Goal: Task Accomplishment & Management: Use online tool/utility

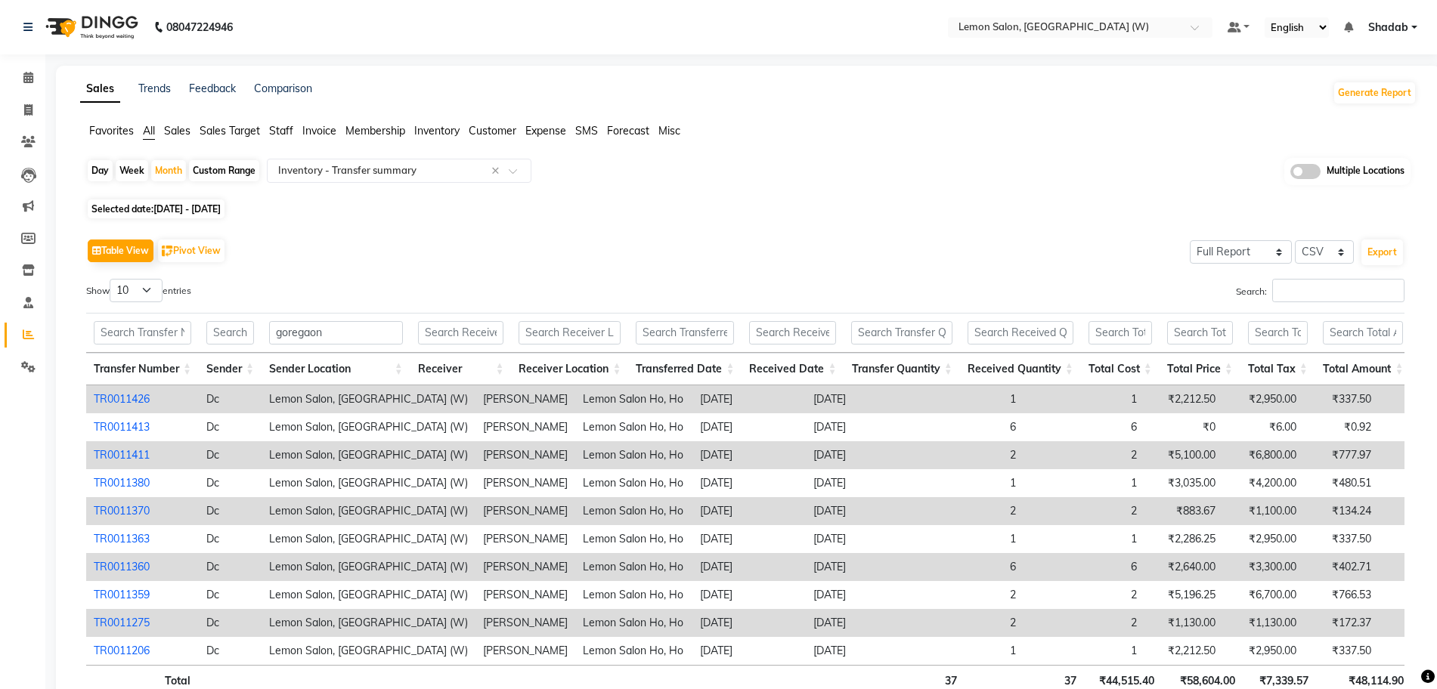
select select "full_report"
select select "csv"
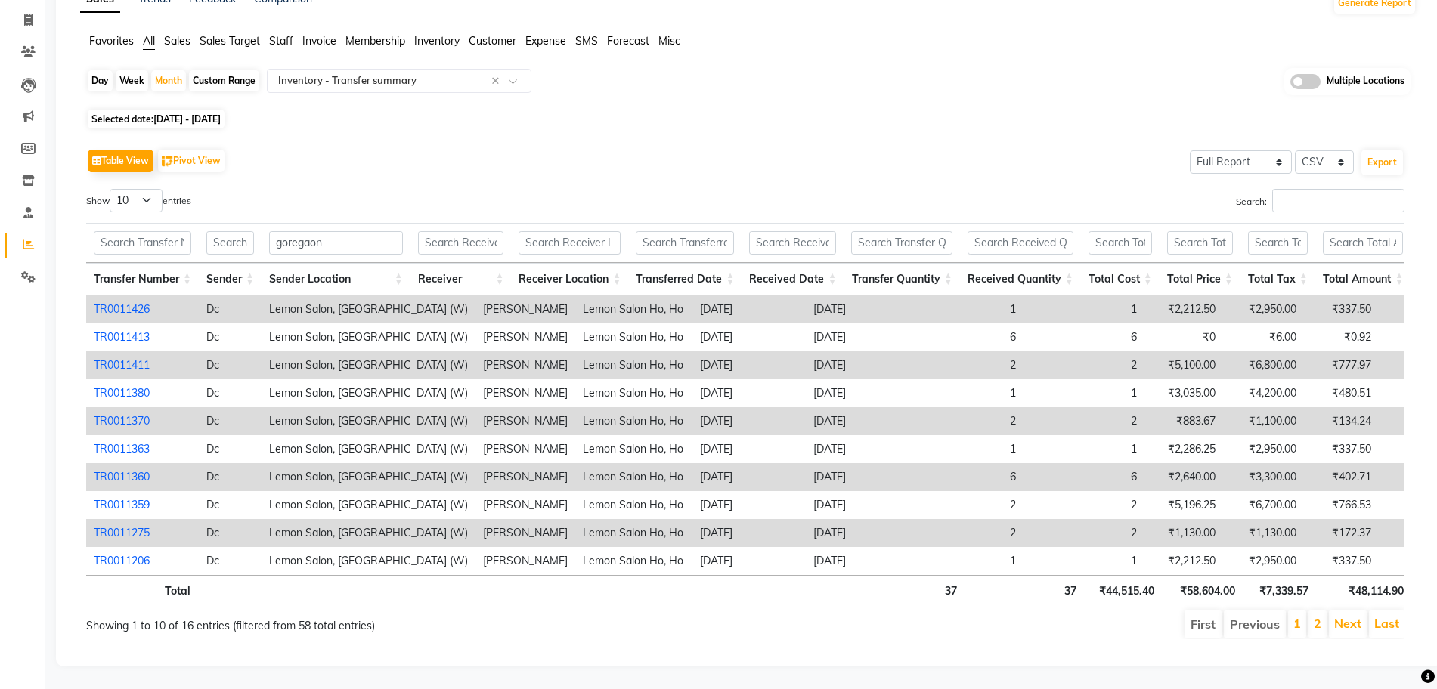
click at [1127, 189] on div "Search:" at bounding box center [1080, 203] width 648 height 29
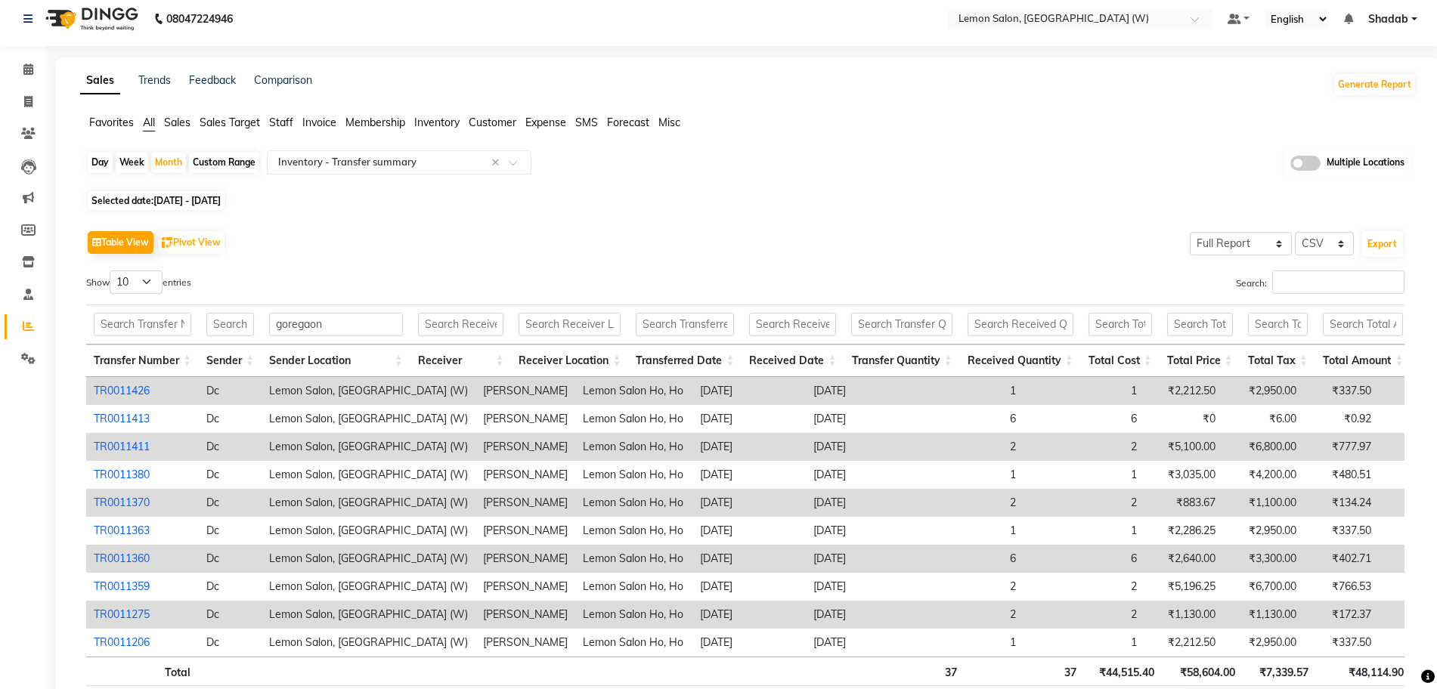
scroll to position [0, 0]
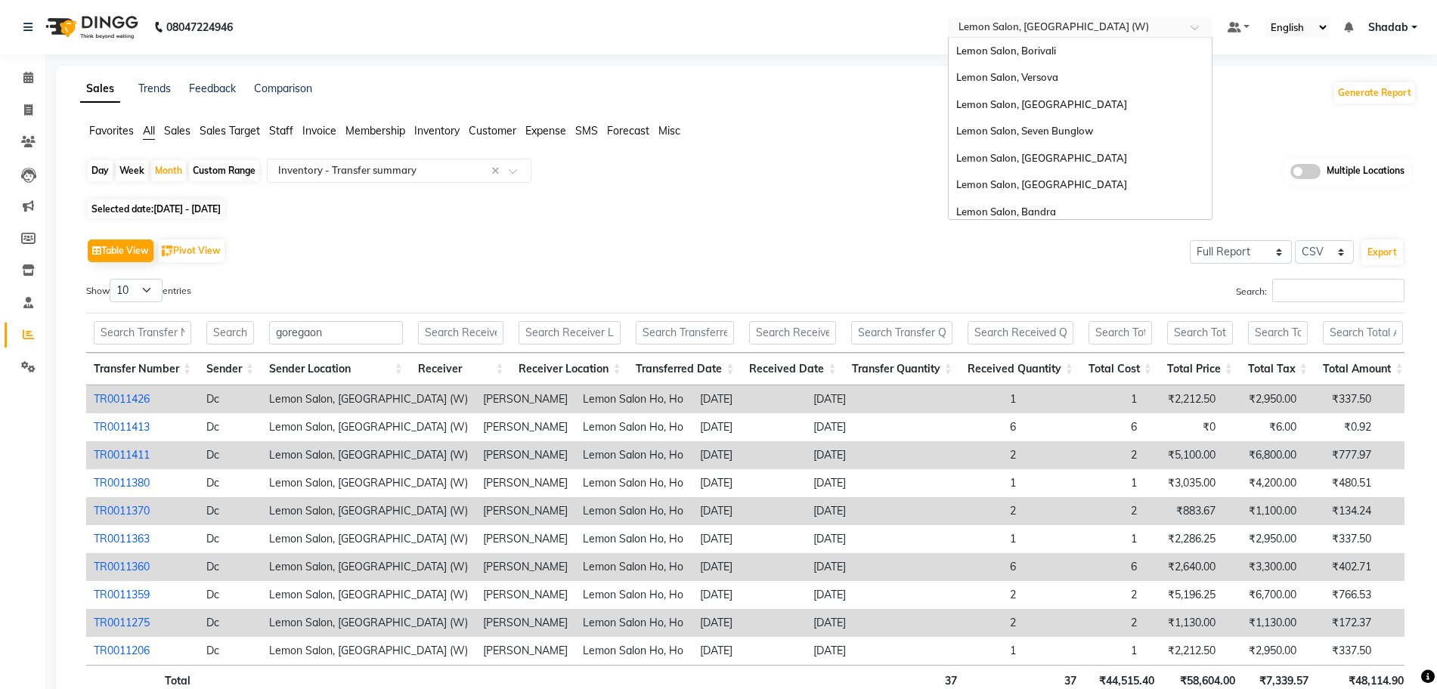
click at [1019, 30] on input "text" at bounding box center [1064, 28] width 219 height 15
click at [1057, 177] on div "Lemon Salon, [GEOGRAPHIC_DATA]" at bounding box center [1079, 185] width 263 height 27
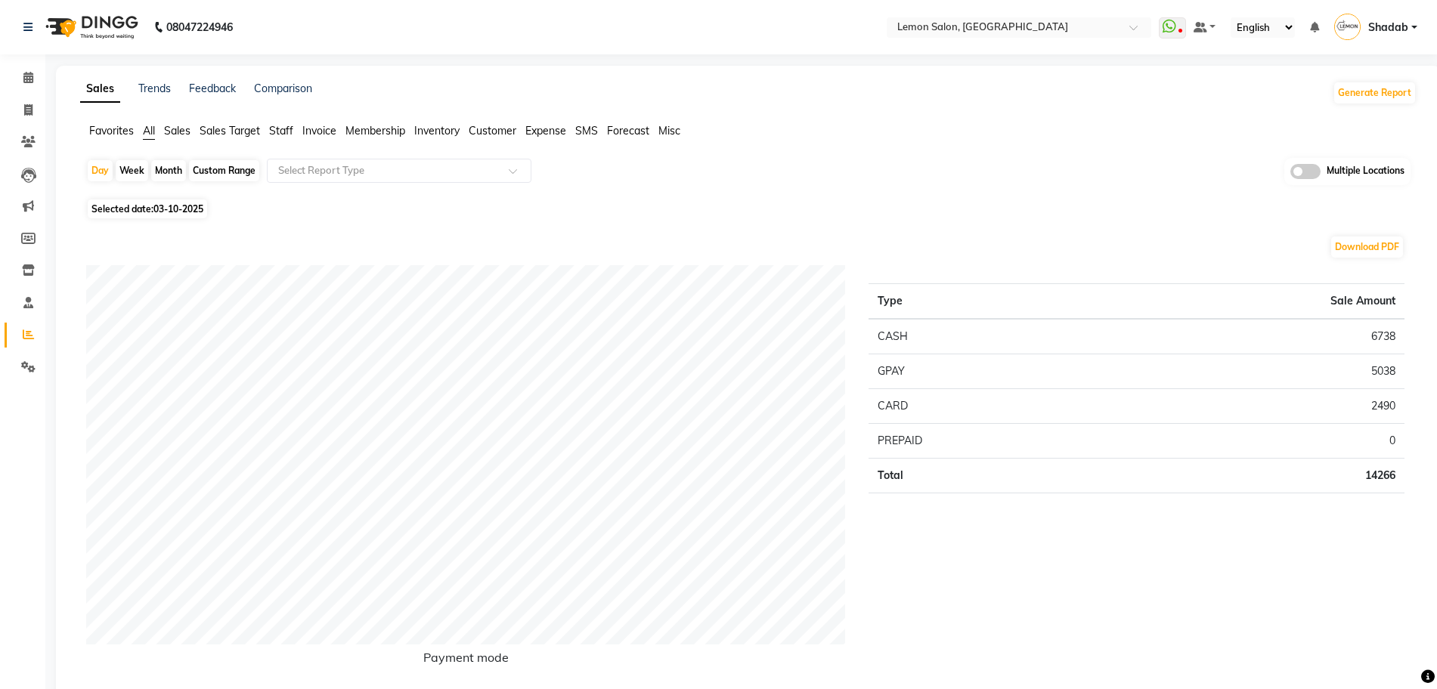
click at [175, 165] on div "Month" at bounding box center [168, 170] width 35 height 21
select select "10"
select select "2025"
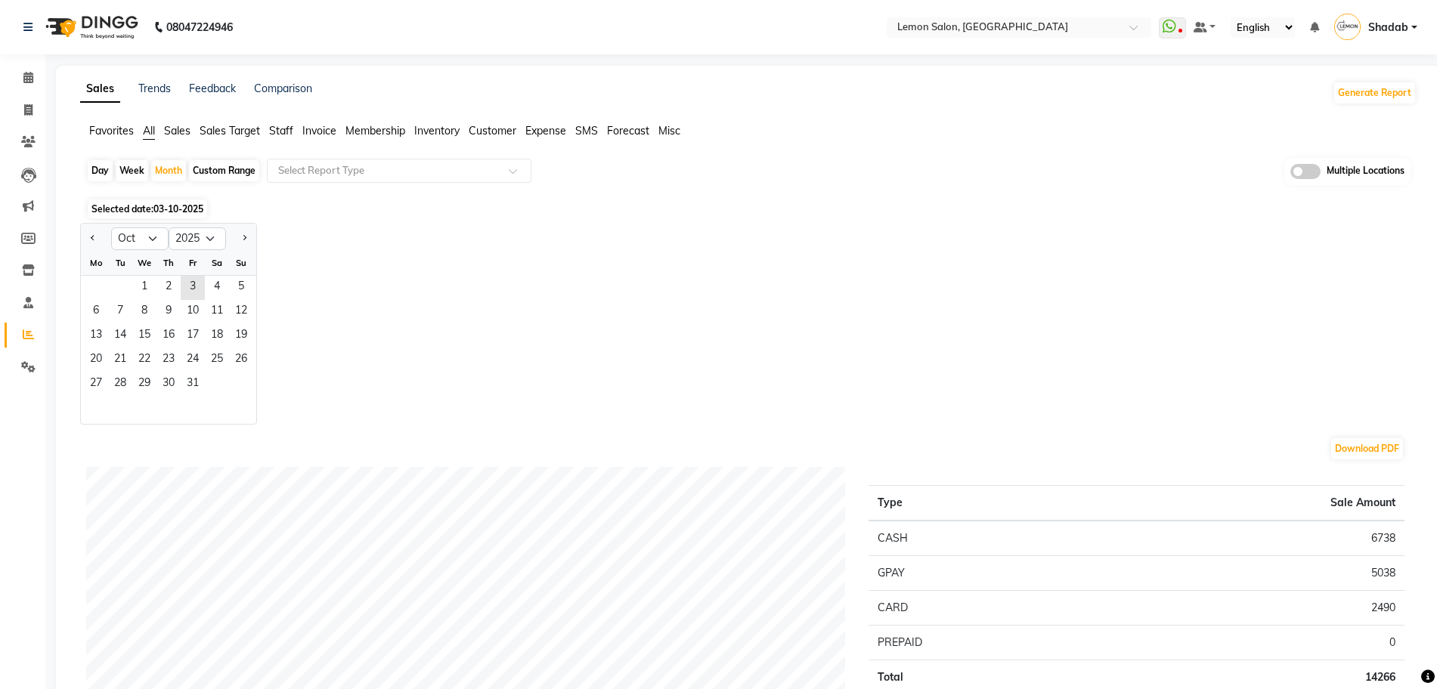
click at [97, 237] on button "Previous month" at bounding box center [93, 239] width 12 height 24
select select "9"
click at [101, 285] on span "1" at bounding box center [96, 288] width 24 height 24
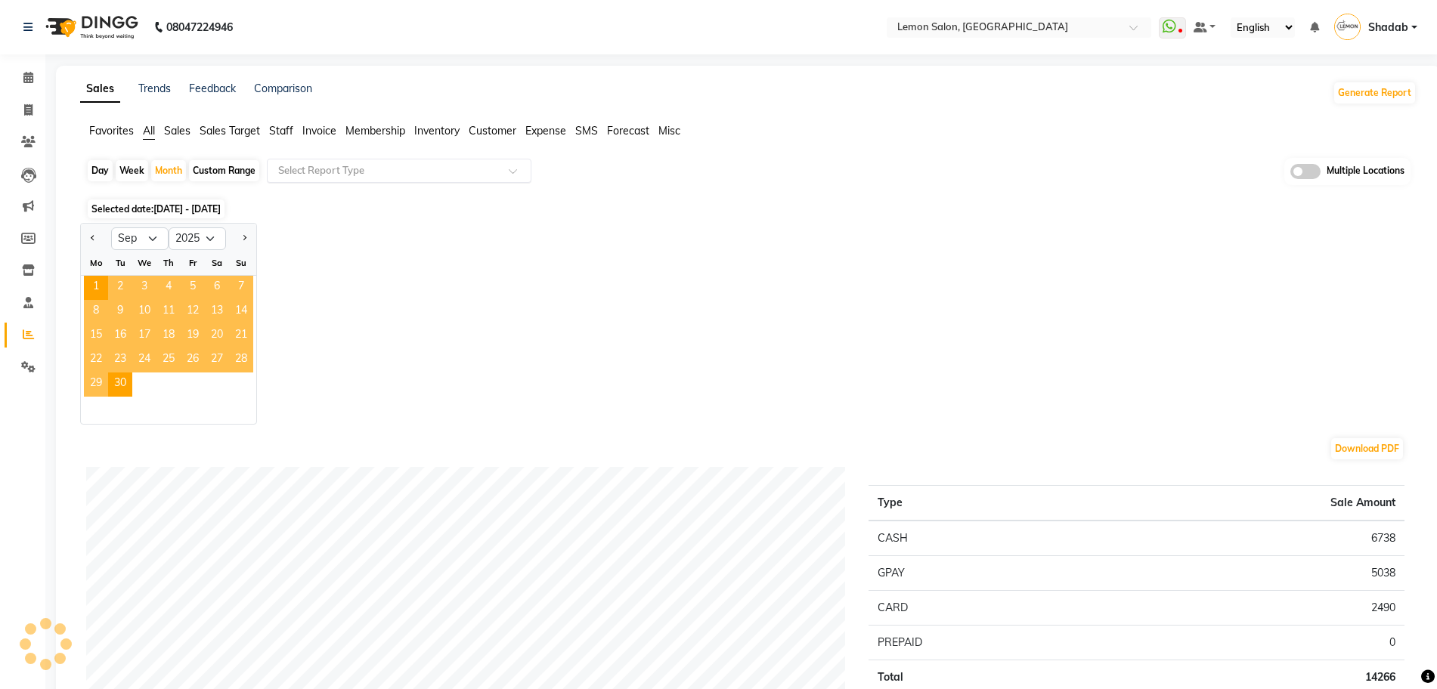
click at [435, 169] on input "text" at bounding box center [384, 170] width 218 height 15
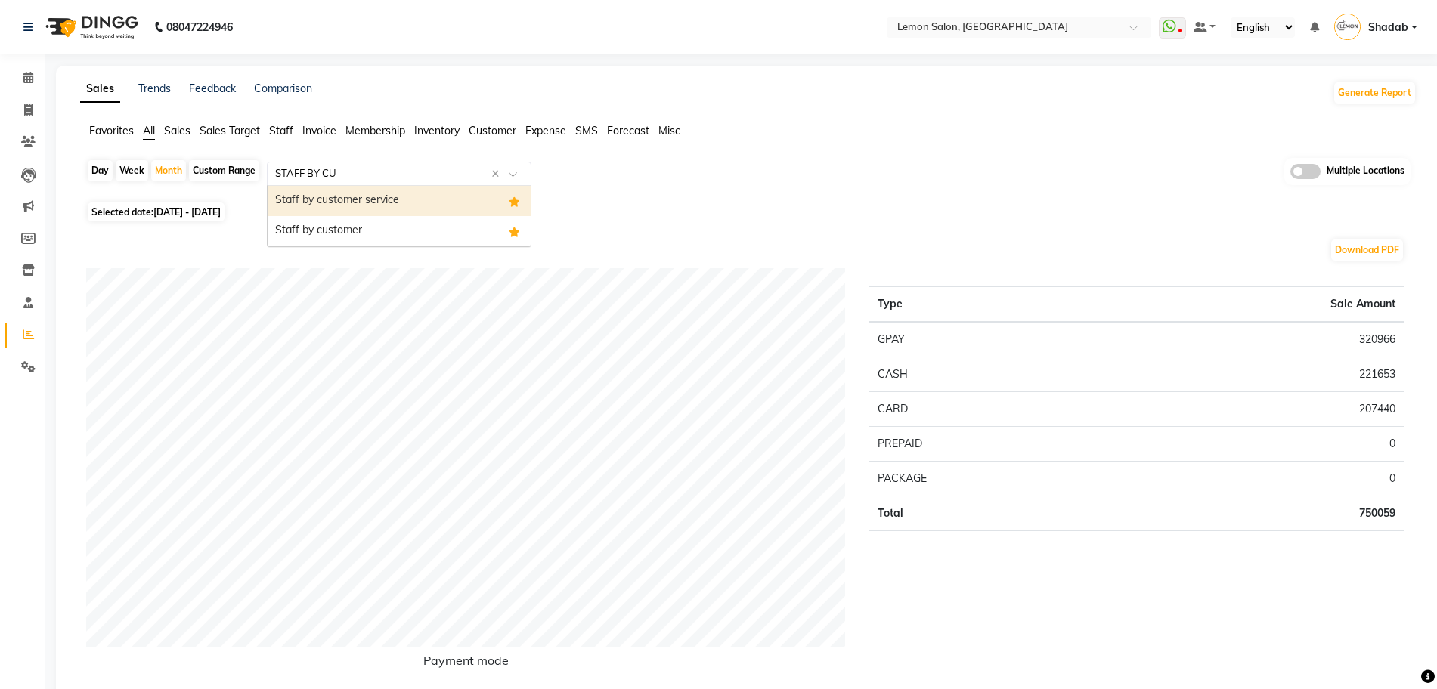
type input "STAFF BY CUS"
click at [382, 200] on div "Staff by customer service" at bounding box center [399, 201] width 263 height 30
select select "full_report"
select select "csv"
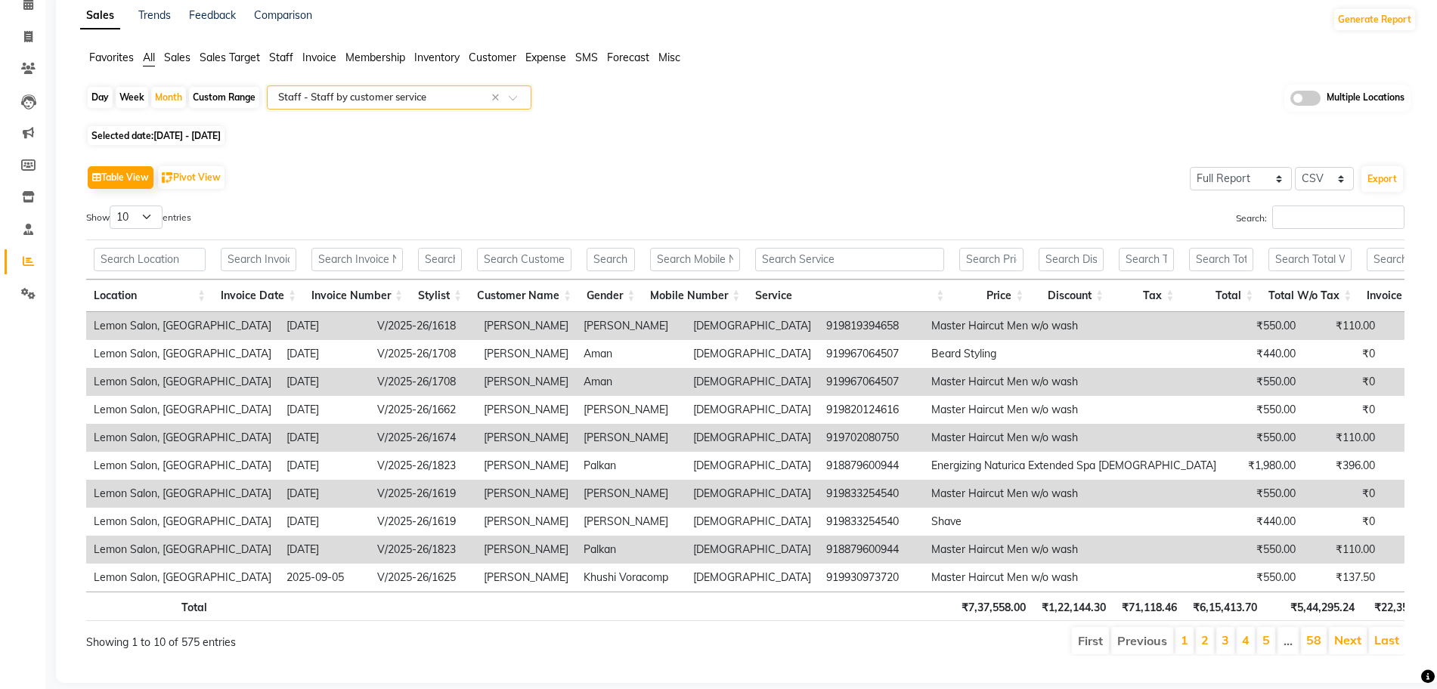
scroll to position [94, 0]
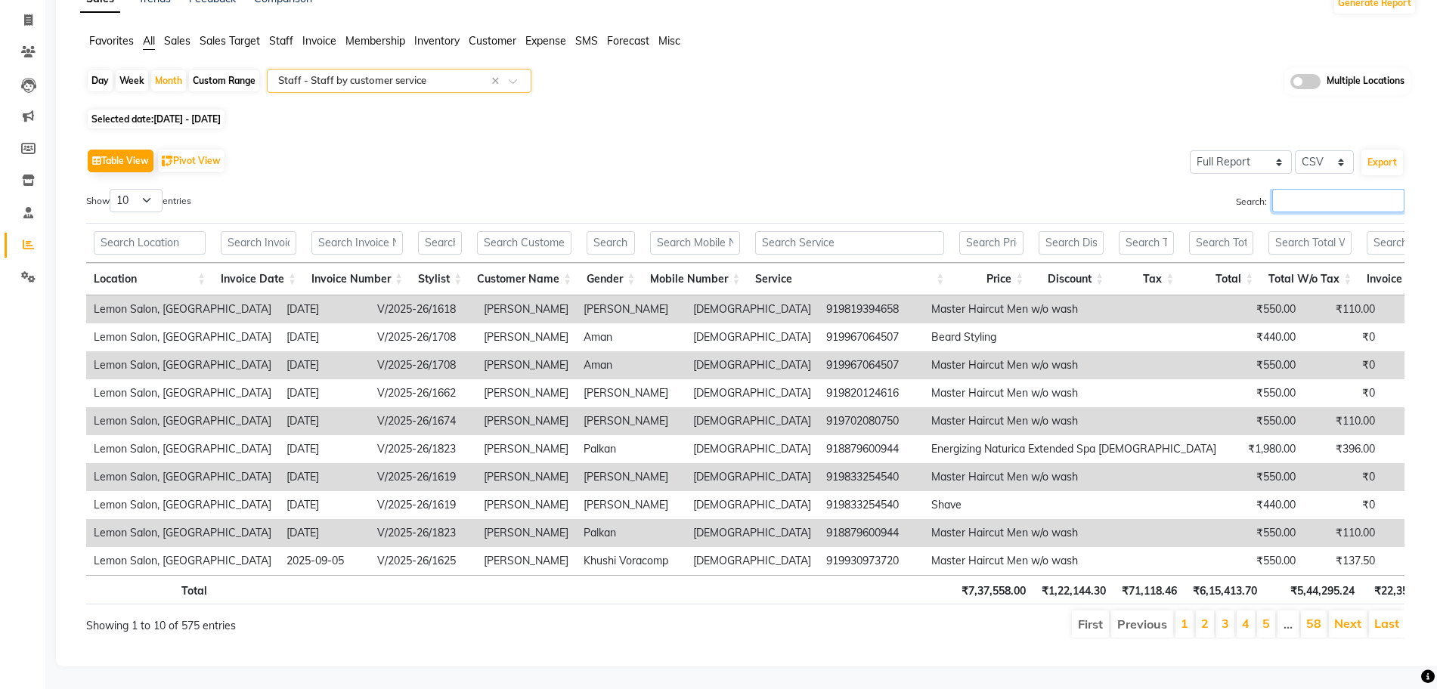
click at [1329, 195] on input "Search:" at bounding box center [1338, 200] width 132 height 23
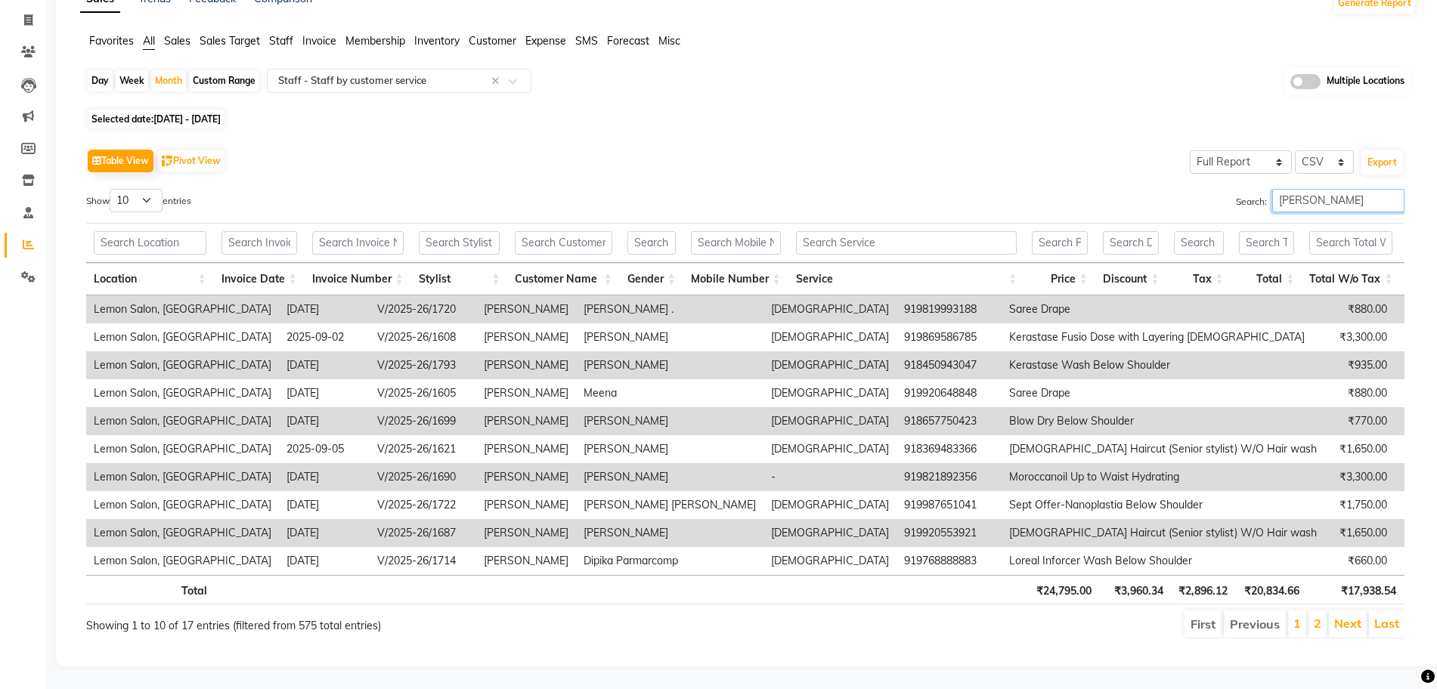
scroll to position [119, 0]
type input "[PERSON_NAME]"
click at [1313, 616] on link "2" at bounding box center [1317, 623] width 8 height 15
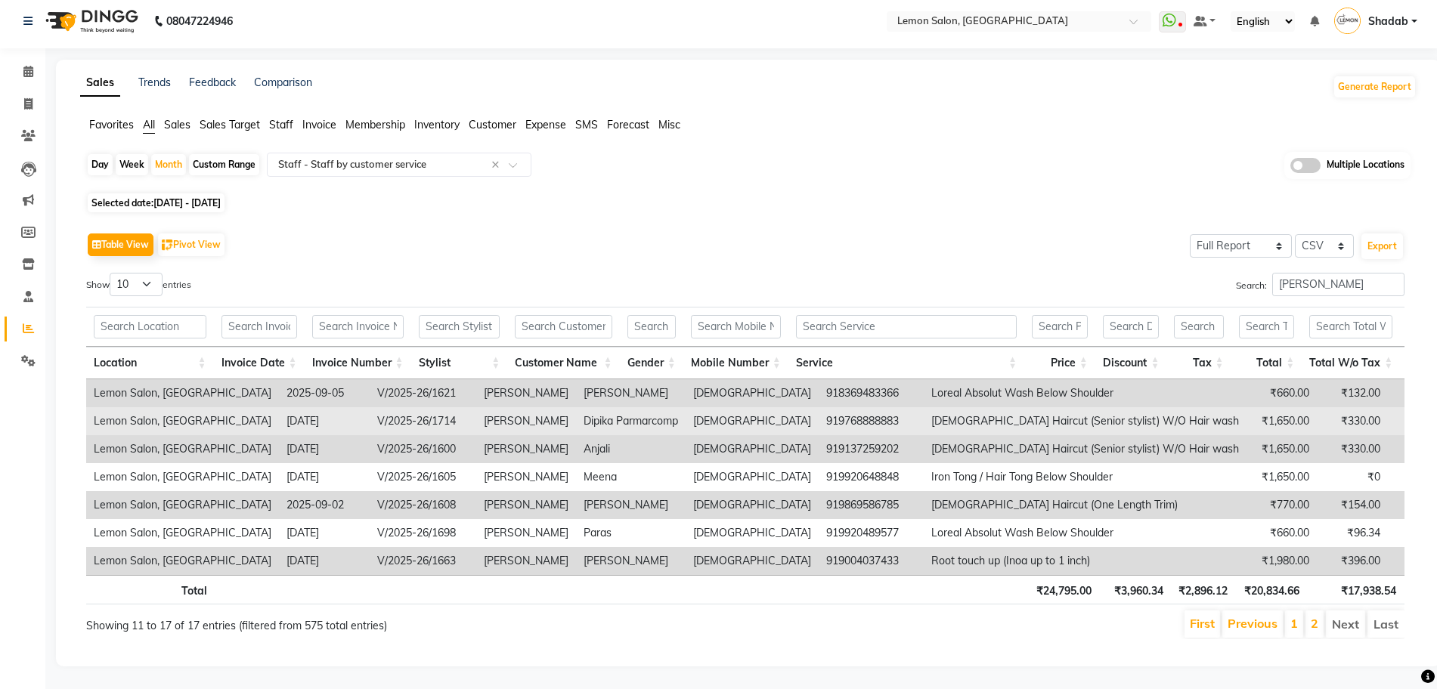
scroll to position [0, 0]
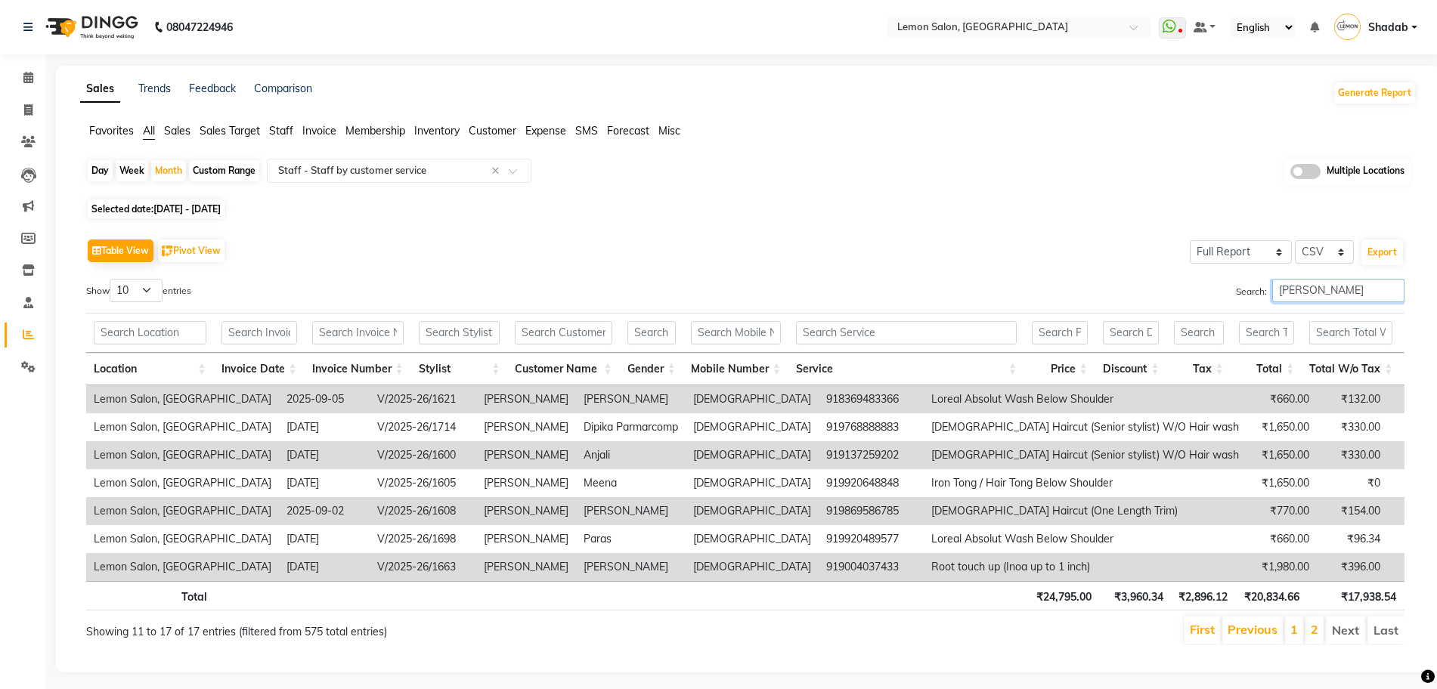
drag, startPoint x: 1383, startPoint y: 289, endPoint x: 1142, endPoint y: 295, distance: 241.1
click at [1142, 295] on div "Search: [PERSON_NAME]" at bounding box center [1080, 293] width 648 height 29
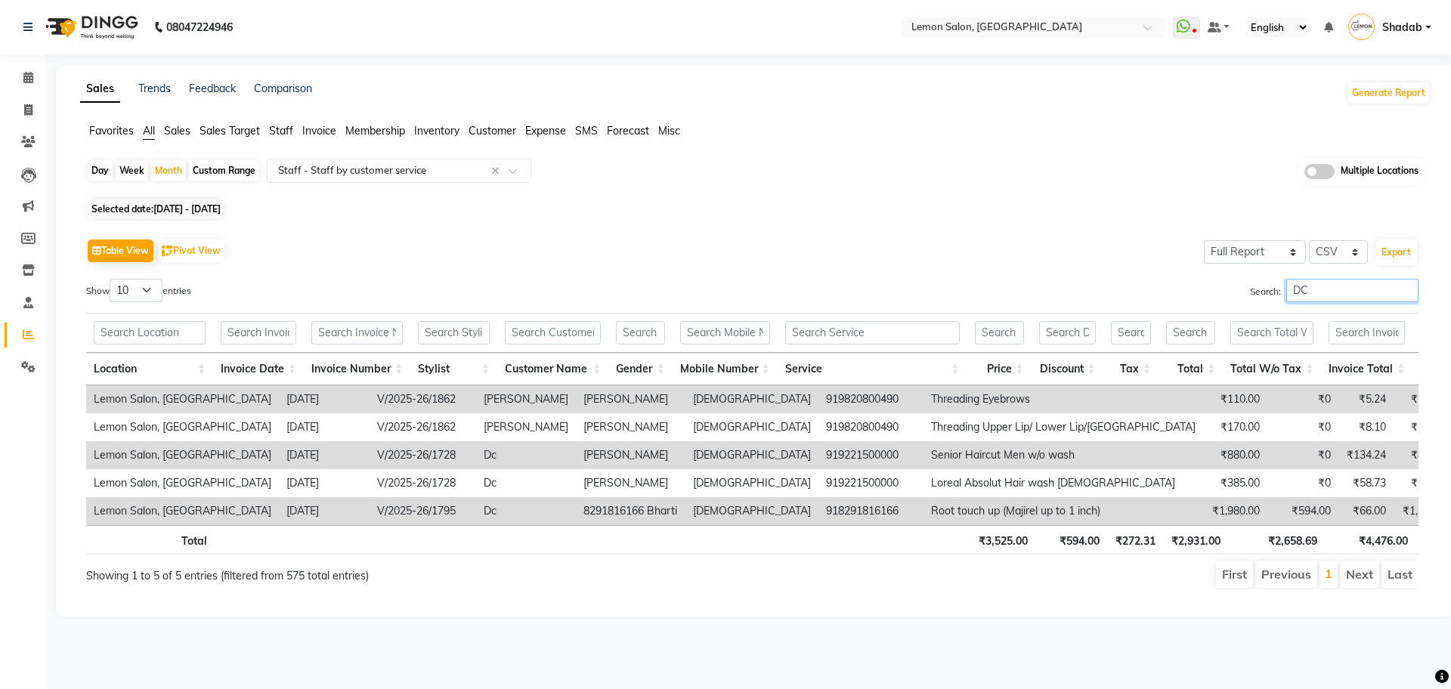
drag, startPoint x: 1321, startPoint y: 288, endPoint x: 1233, endPoint y: 287, distance: 88.4
click at [1237, 286] on div "Search: DC" at bounding box center [1091, 293] width 655 height 29
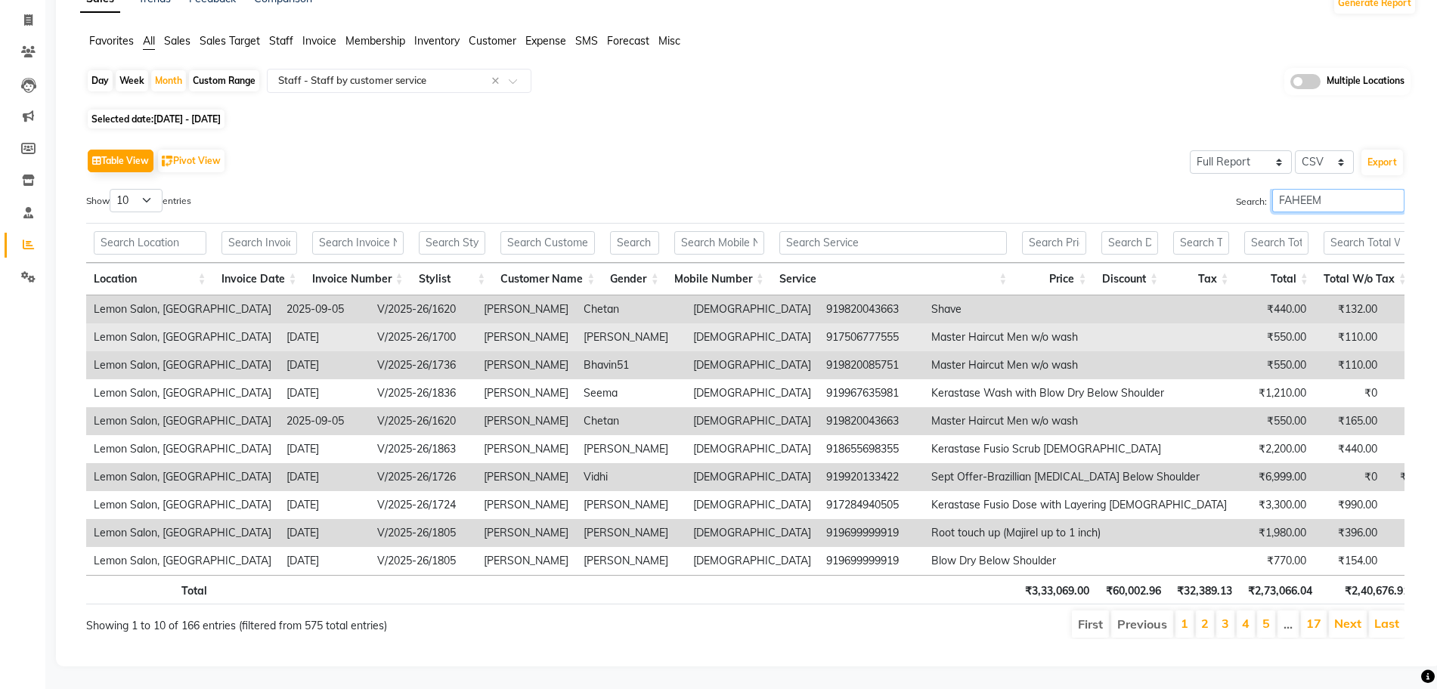
scroll to position [119, 0]
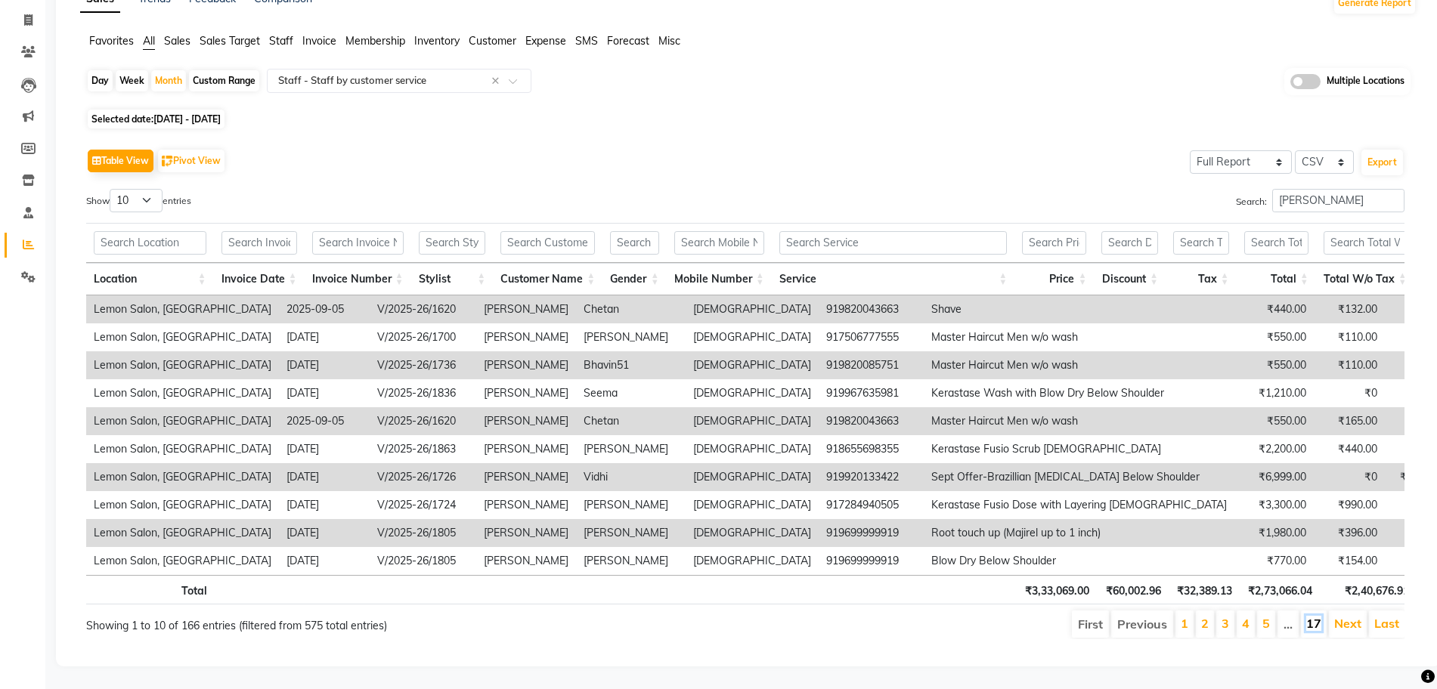
click at [1313, 616] on link "17" at bounding box center [1313, 623] width 15 height 15
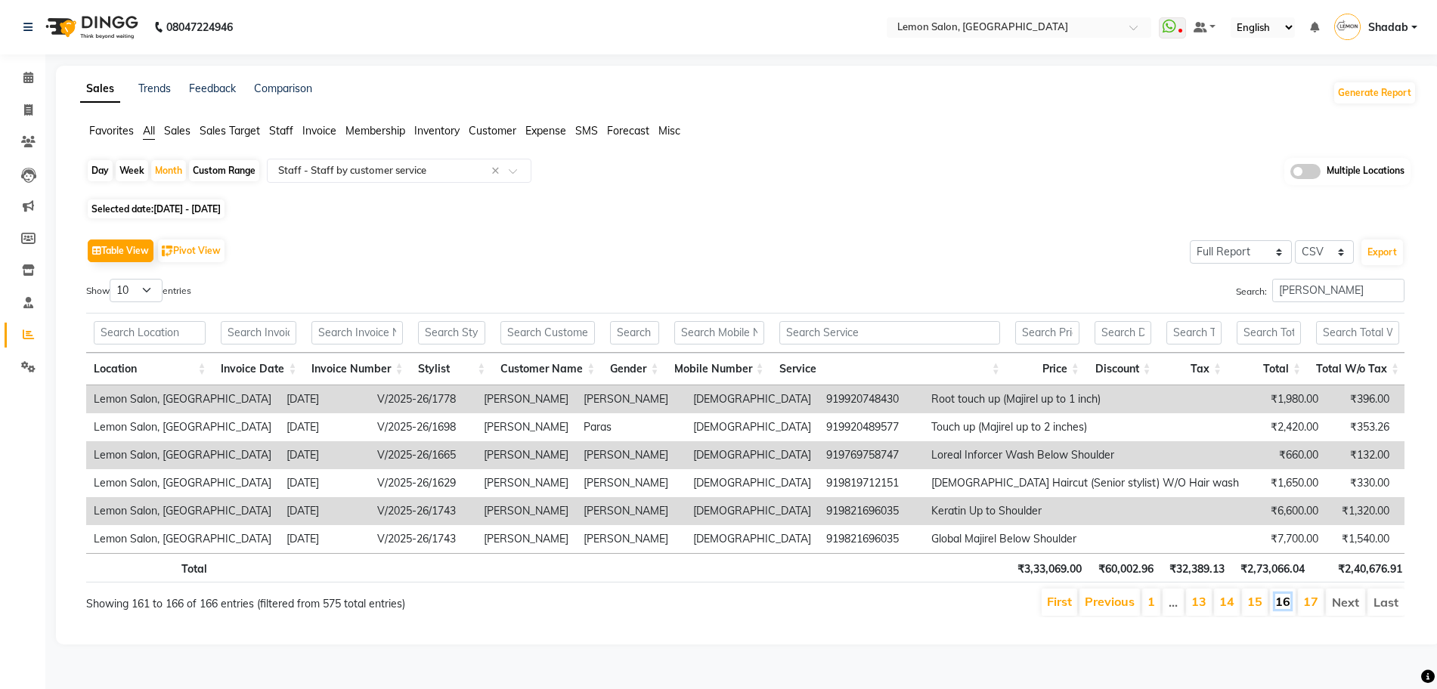
click at [1282, 609] on link "16" at bounding box center [1282, 601] width 15 height 15
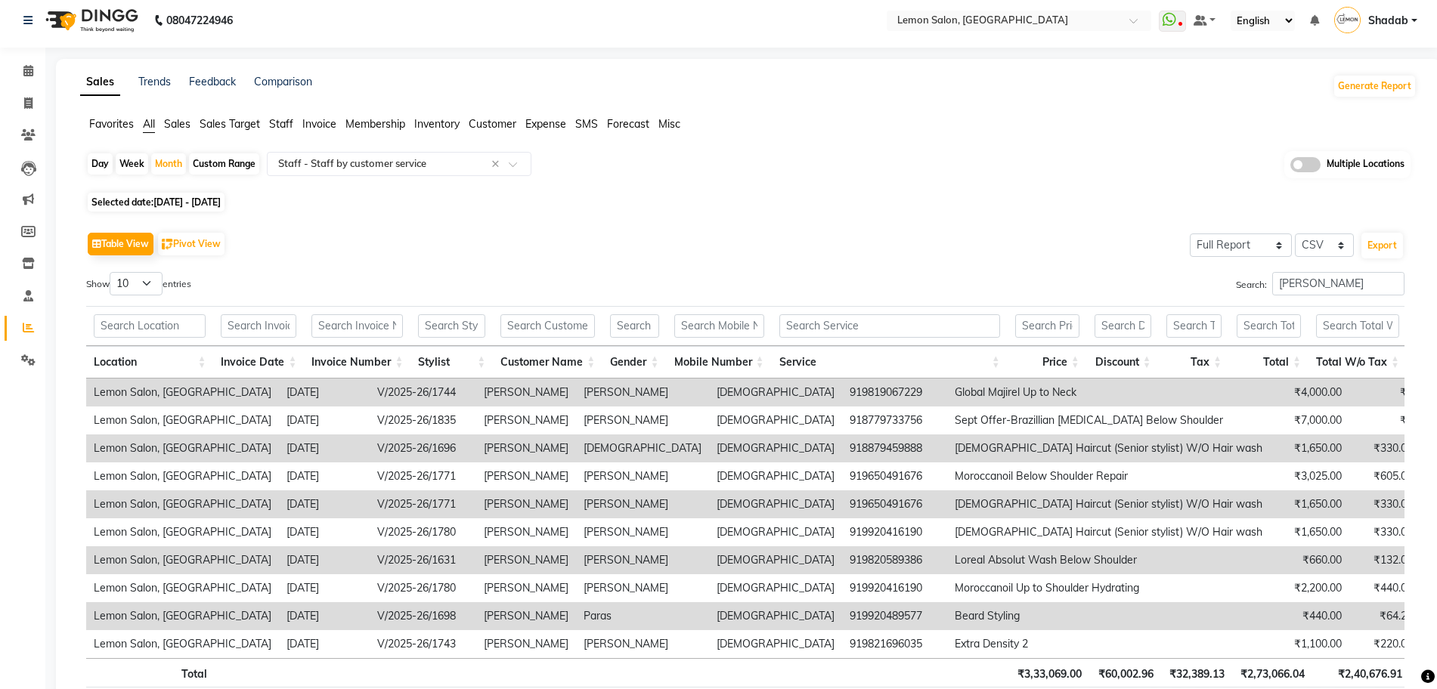
scroll to position [119, 0]
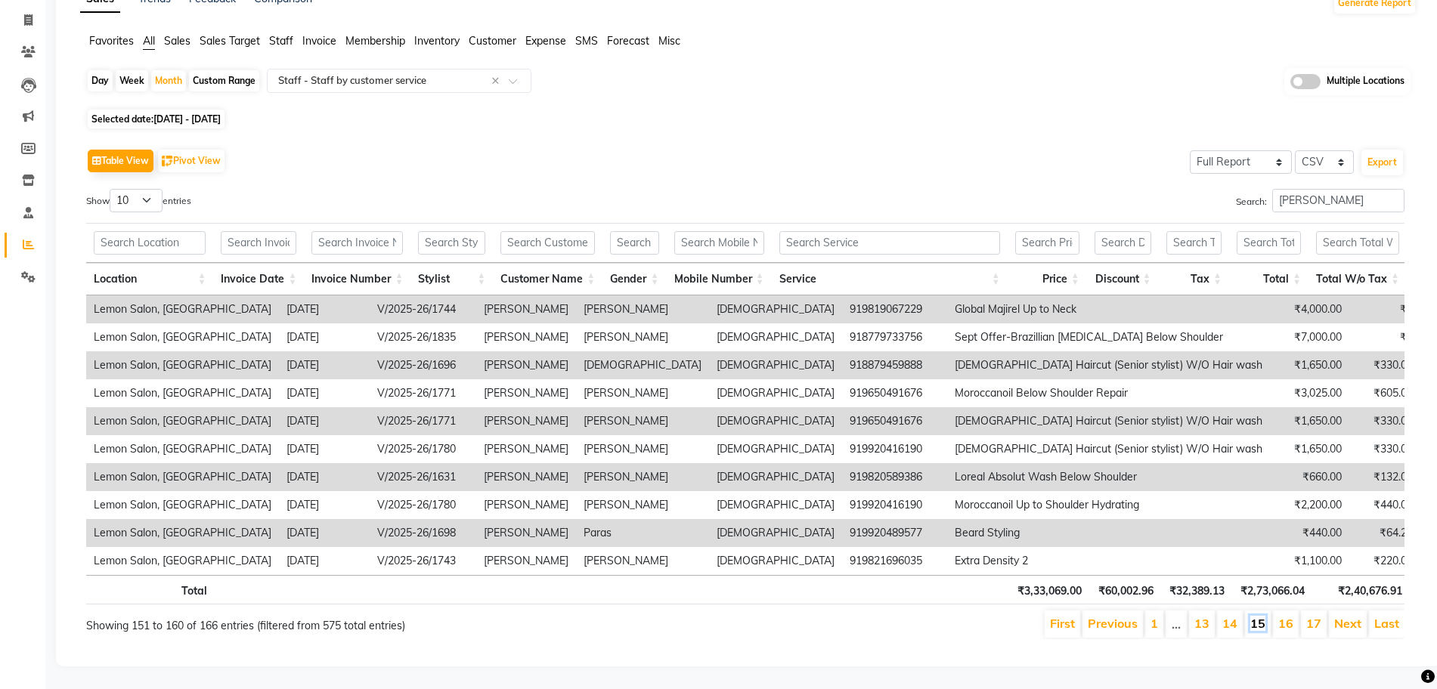
click at [1264, 616] on link "15" at bounding box center [1257, 623] width 15 height 15
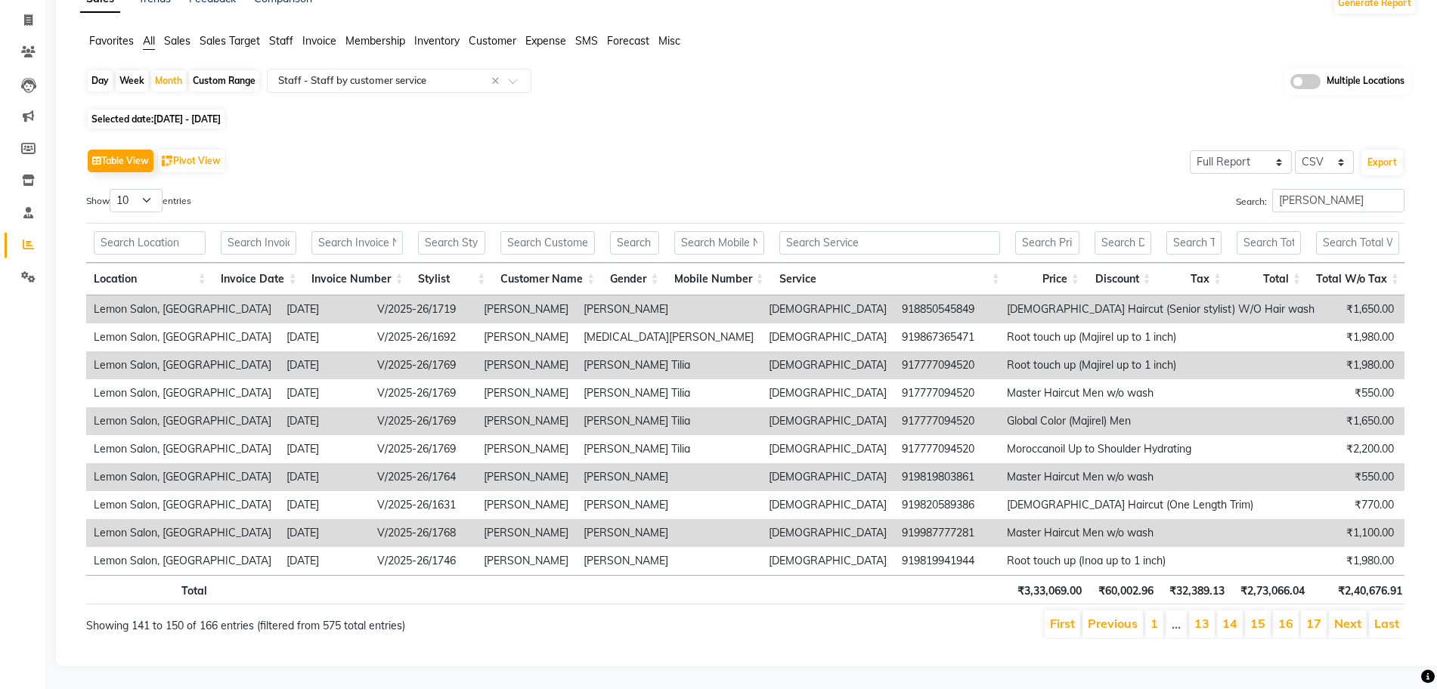
click at [1239, 611] on li "14" at bounding box center [1230, 624] width 26 height 27
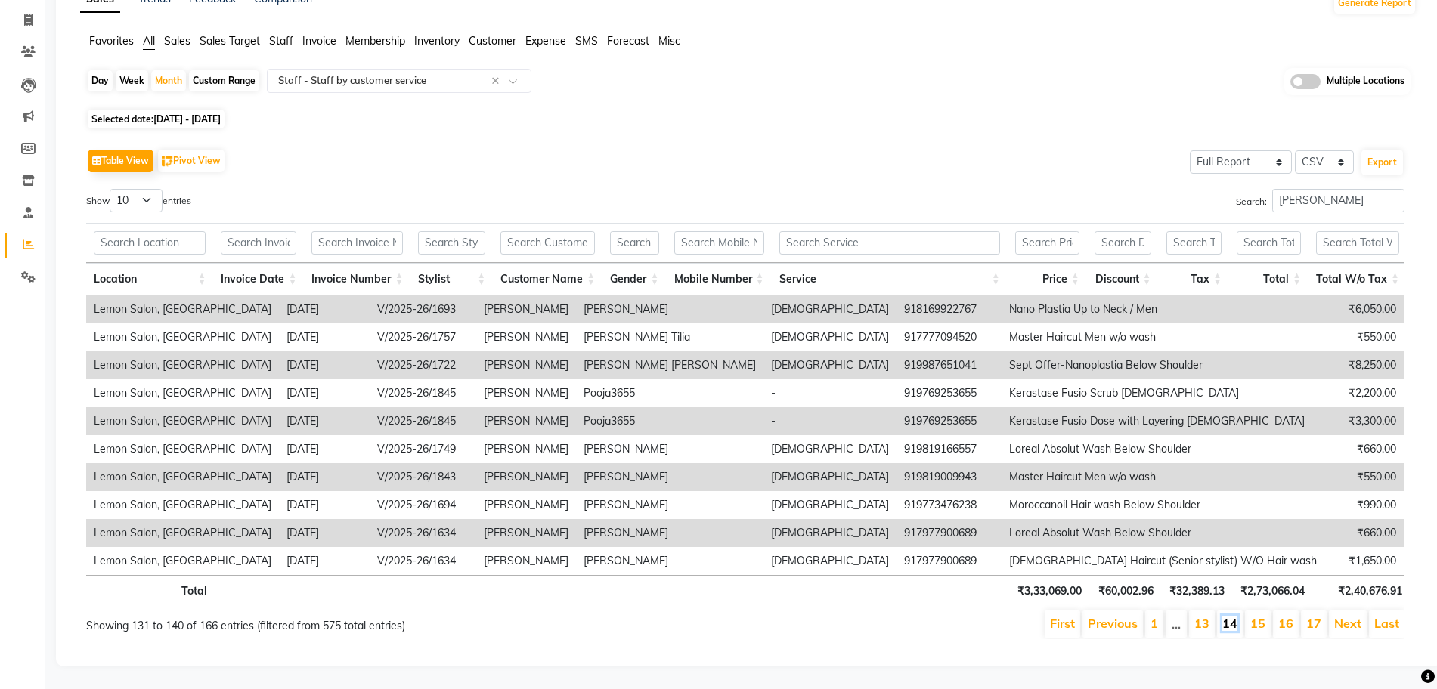
click at [1228, 616] on link "14" at bounding box center [1229, 623] width 15 height 15
click at [1203, 616] on link "13" at bounding box center [1201, 623] width 15 height 15
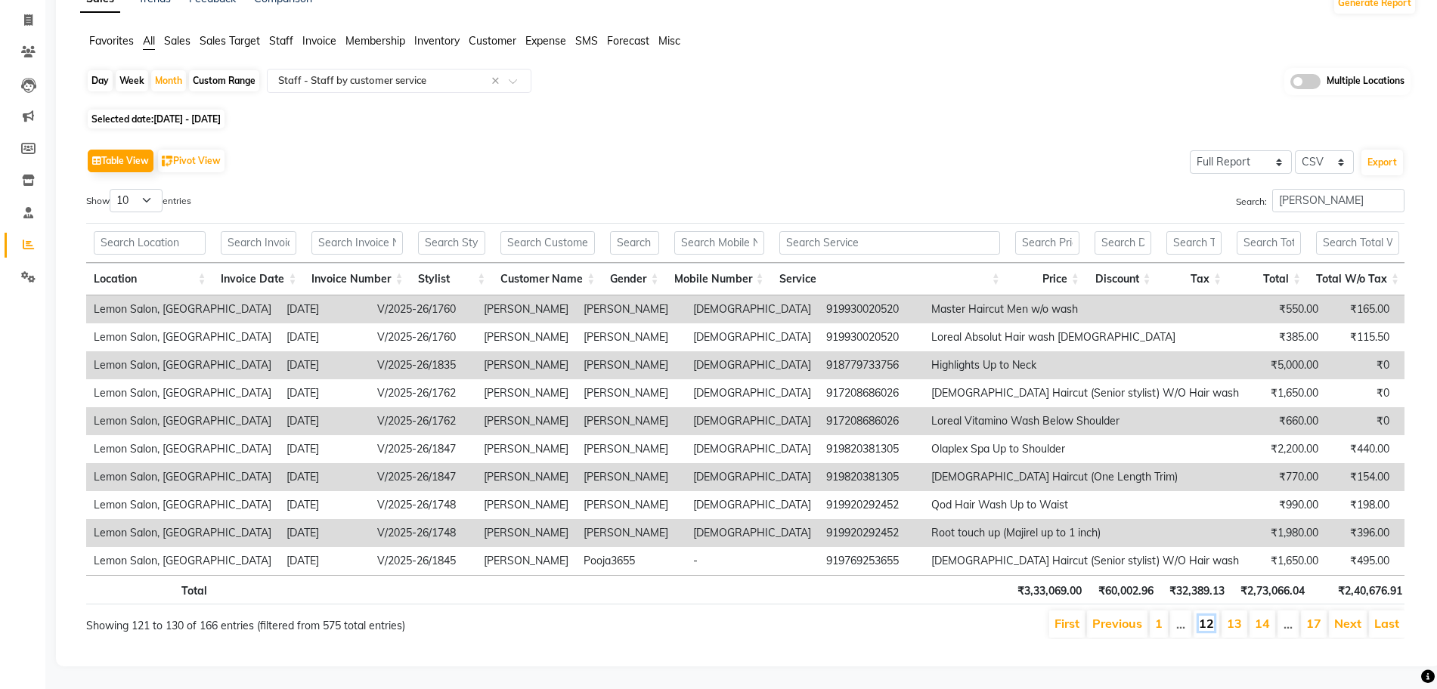
click at [1206, 616] on link "12" at bounding box center [1206, 623] width 15 height 15
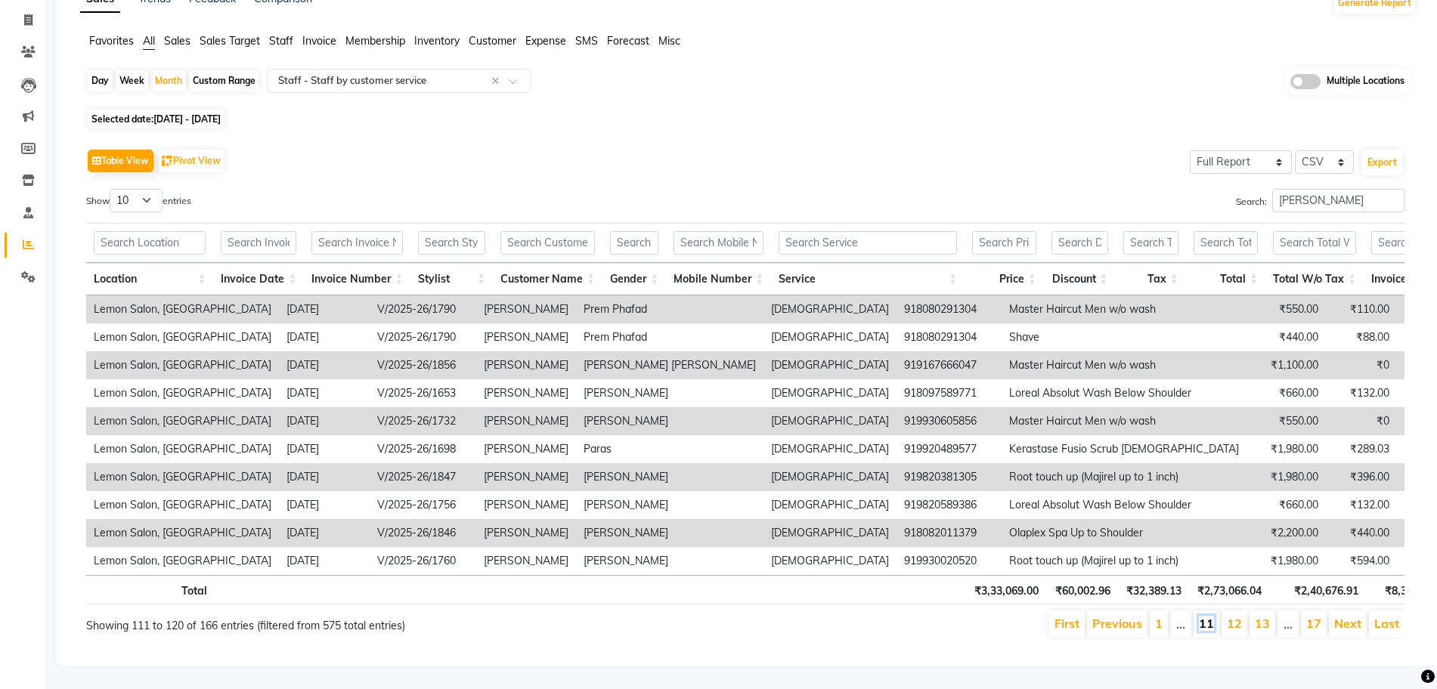
click at [1204, 616] on link "11" at bounding box center [1206, 623] width 15 height 15
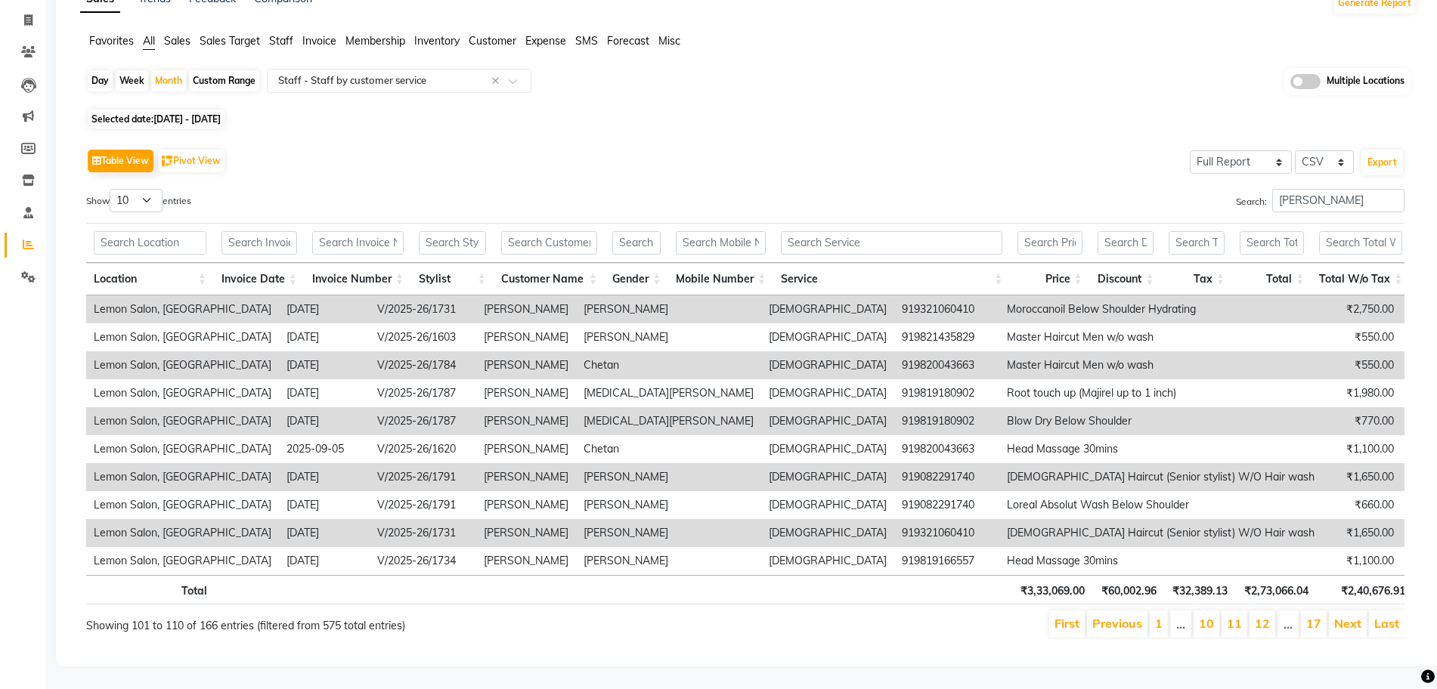
click at [1199, 611] on li "10" at bounding box center [1206, 624] width 26 height 27
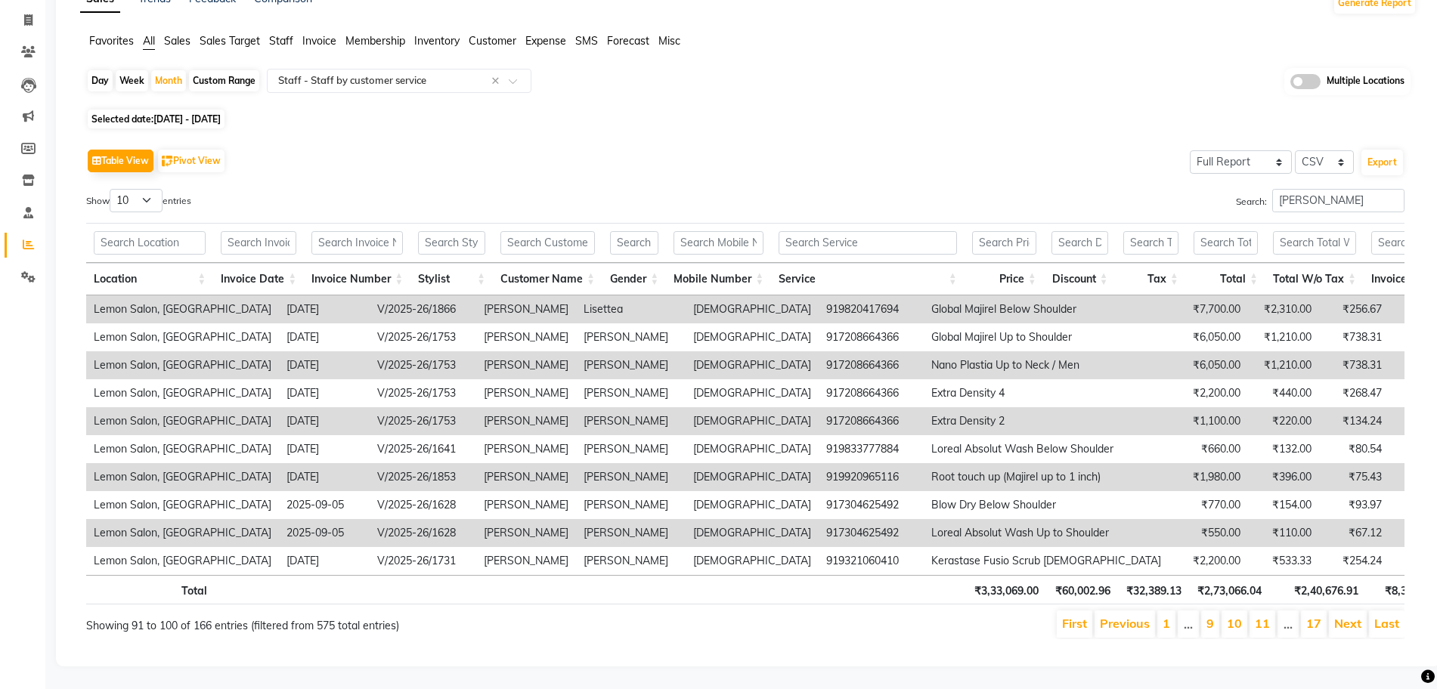
click at [1192, 611] on li "…" at bounding box center [1187, 624] width 21 height 27
click at [1292, 189] on input "[PERSON_NAME]" at bounding box center [1338, 200] width 132 height 23
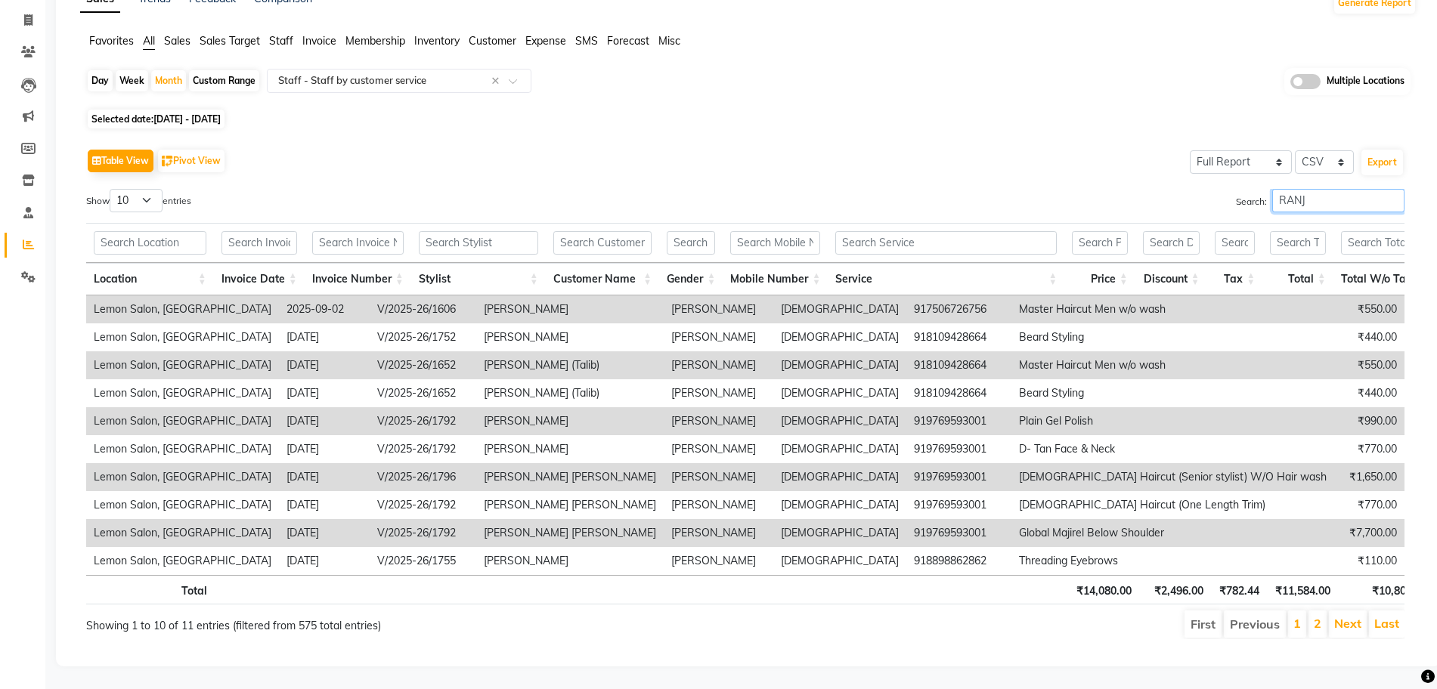
scroll to position [0, 0]
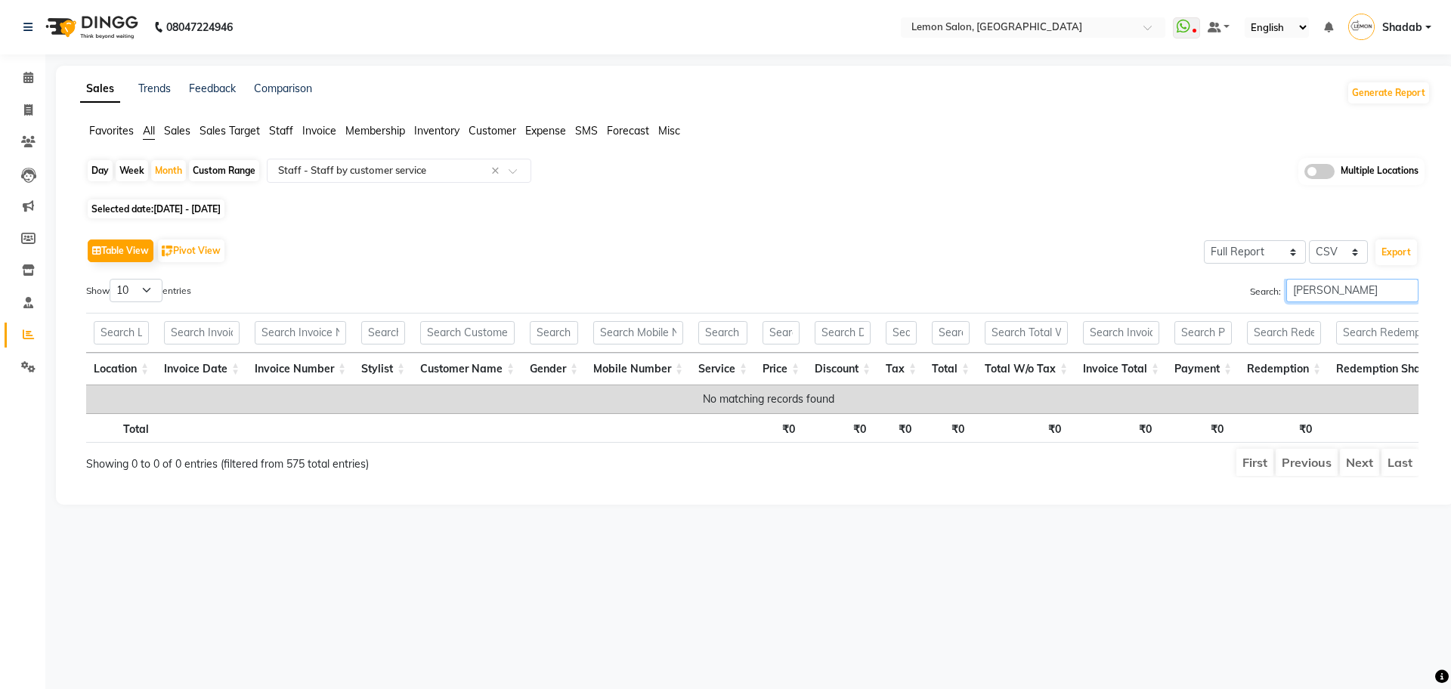
type input "[PERSON_NAME]"
click at [1245, 408] on td "No matching records found" at bounding box center [768, 399] width 1364 height 28
click at [1303, 305] on div "Search: [PERSON_NAME]" at bounding box center [1091, 293] width 655 height 29
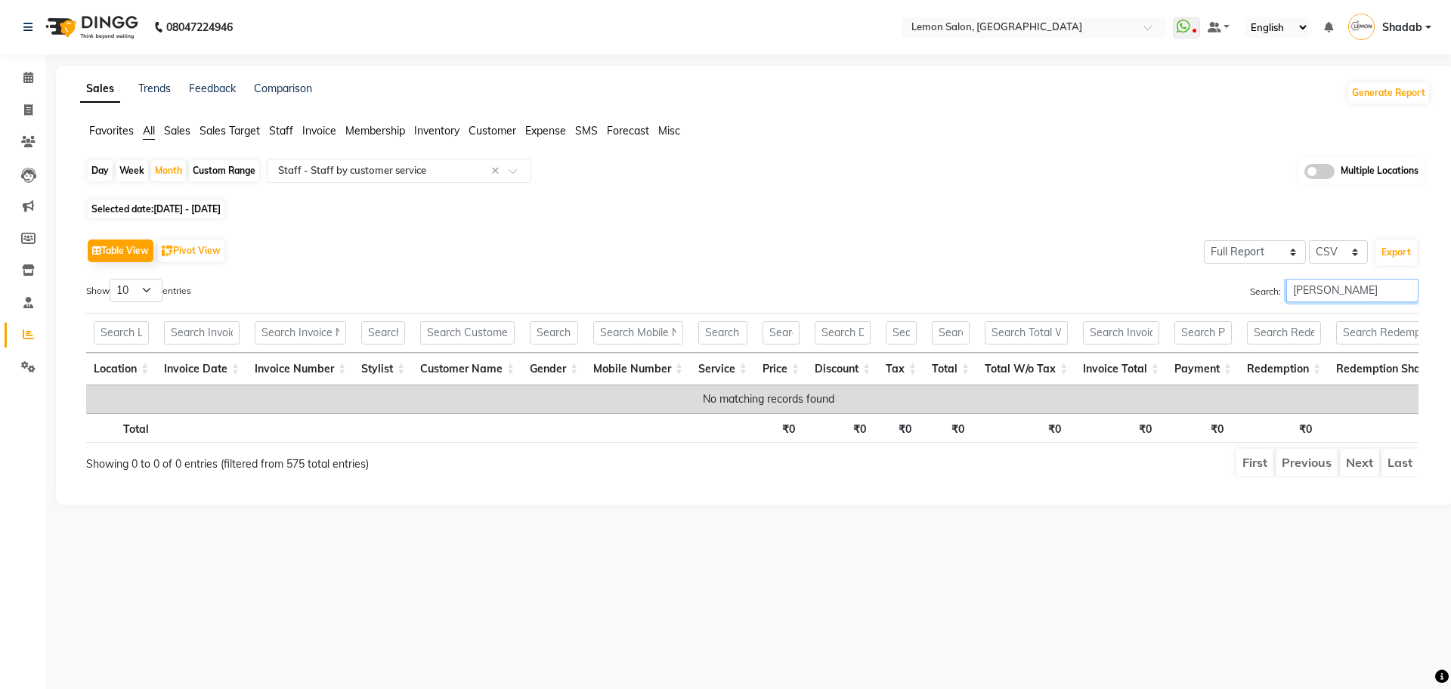
click at [1313, 295] on input "[PERSON_NAME]" at bounding box center [1352, 290] width 132 height 23
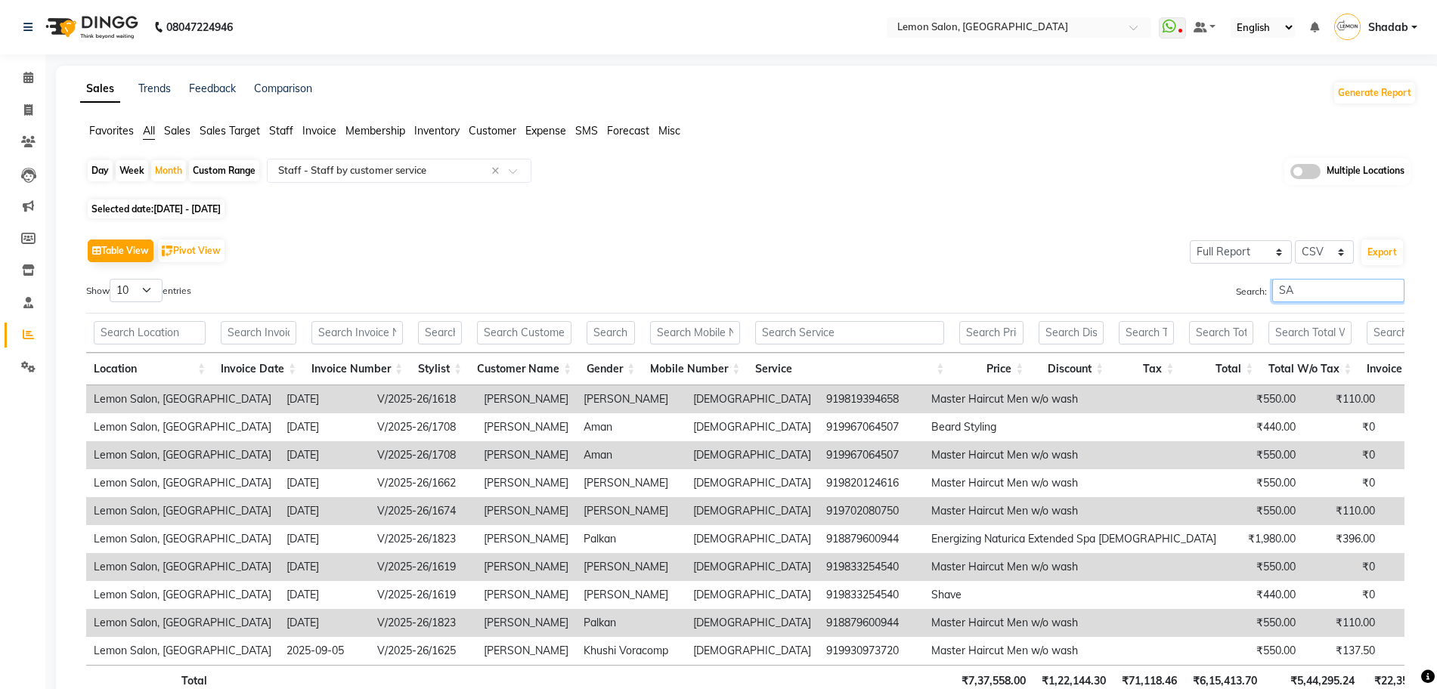
type input "S"
click at [1027, 16] on nav "08047224946 Select Location × [GEOGRAPHIC_DATA], Kandivali WhatsApp Status ✕ St…" at bounding box center [718, 27] width 1437 height 54
click at [1033, 28] on input "text" at bounding box center [1003, 28] width 219 height 15
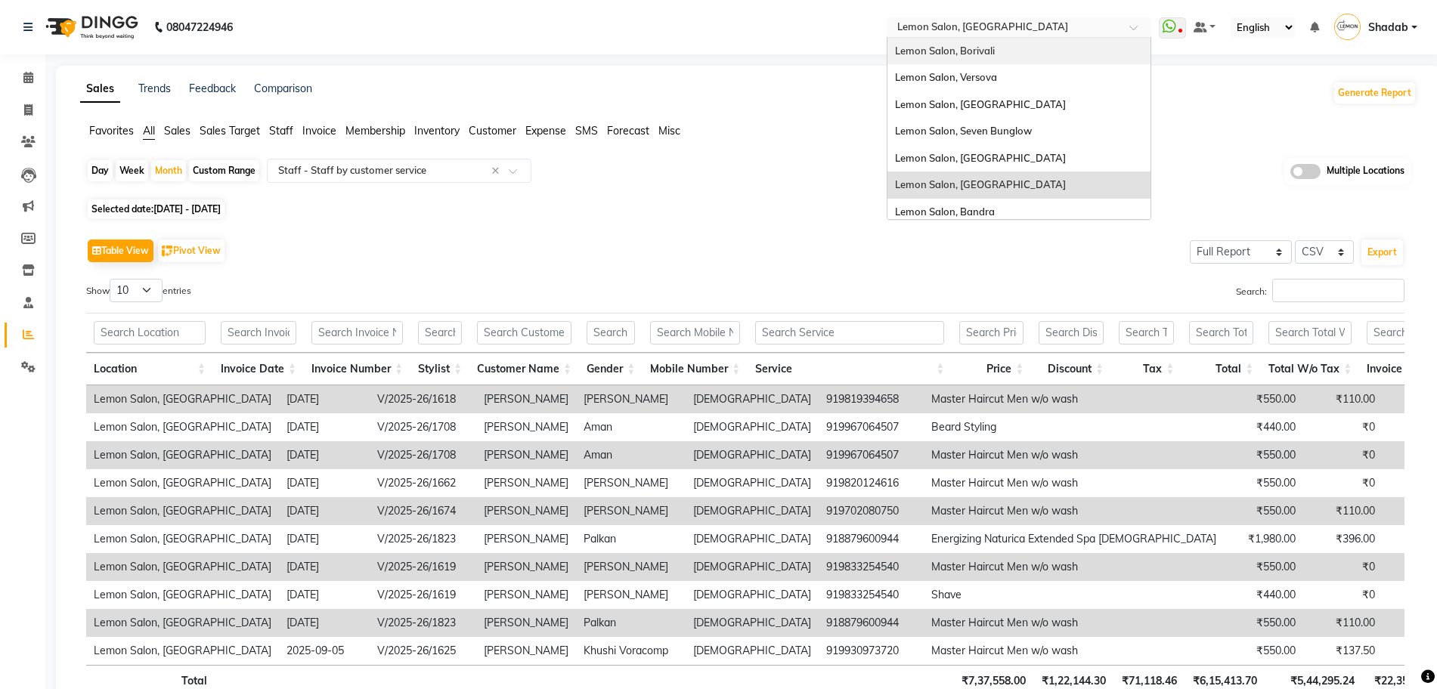
click at [1013, 46] on div "Lemon Salon, Borivali" at bounding box center [1018, 51] width 263 height 27
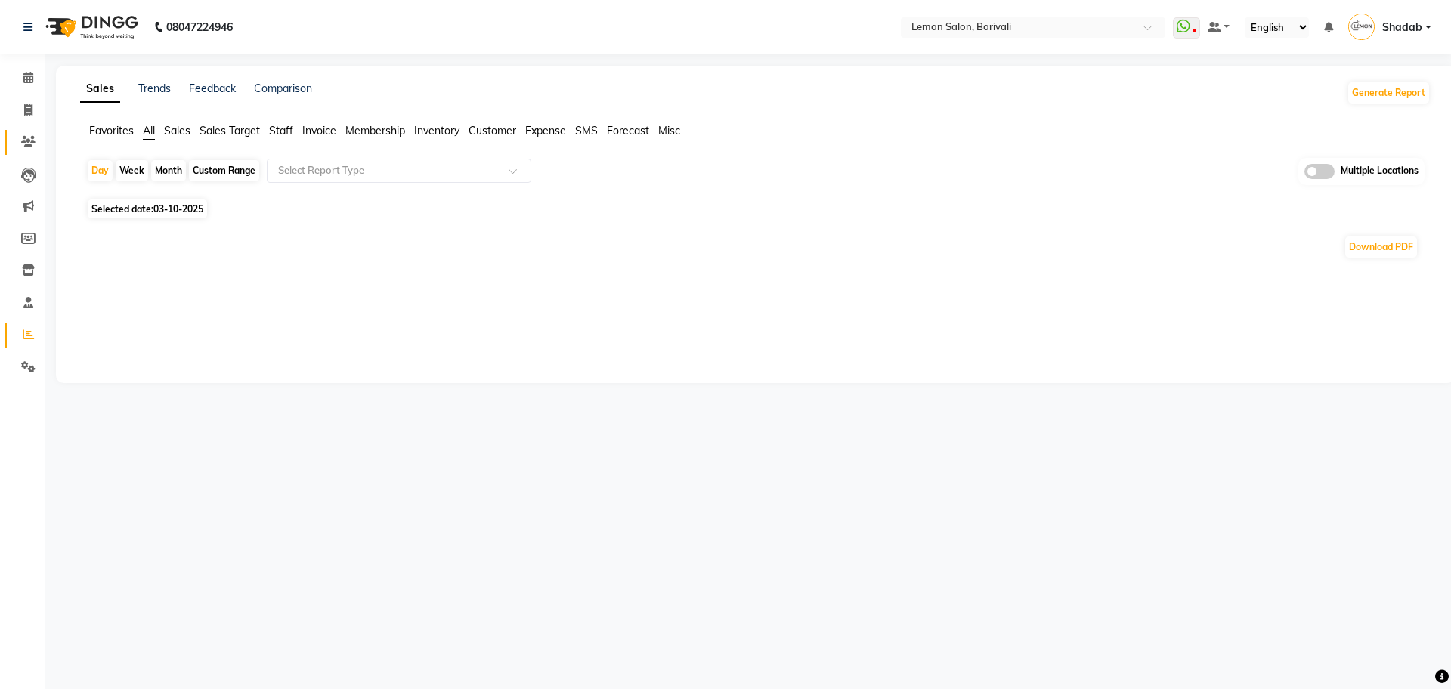
click at [33, 139] on icon at bounding box center [28, 141] width 14 height 11
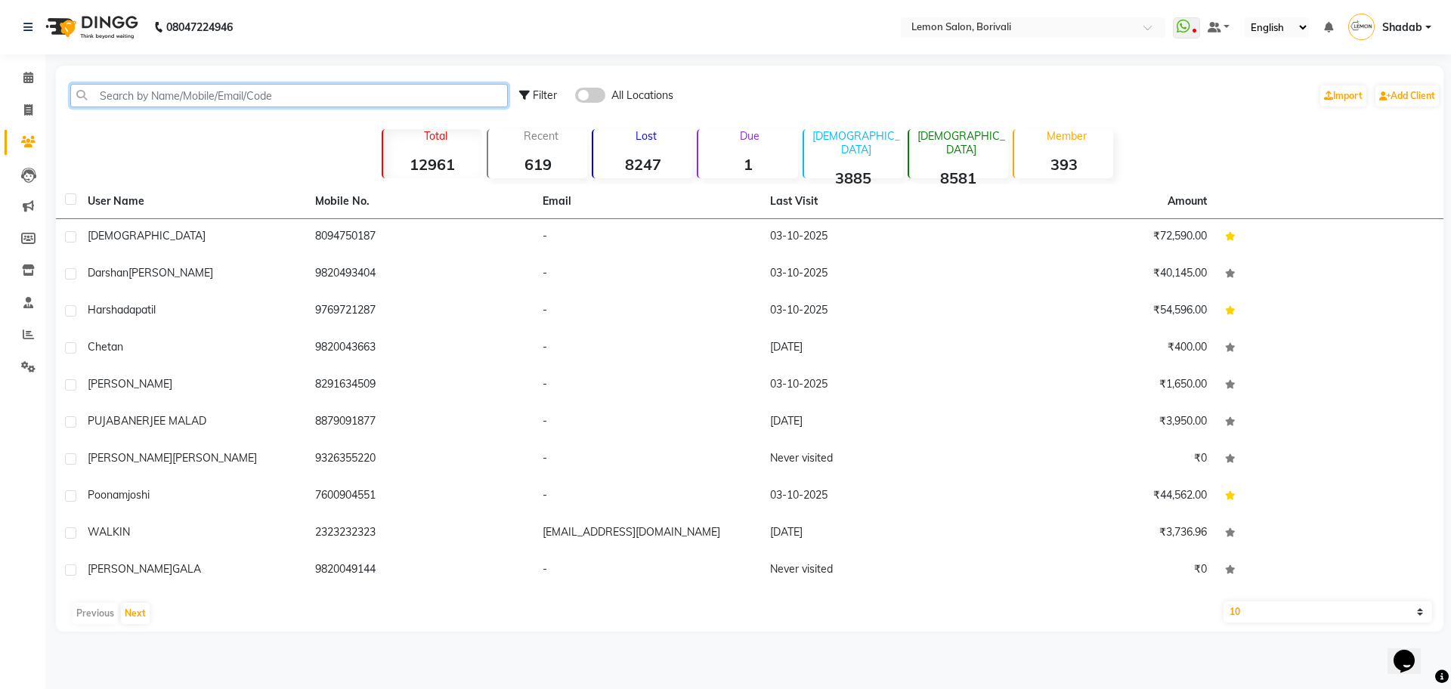
click at [184, 97] on input "text" at bounding box center [289, 95] width 438 height 23
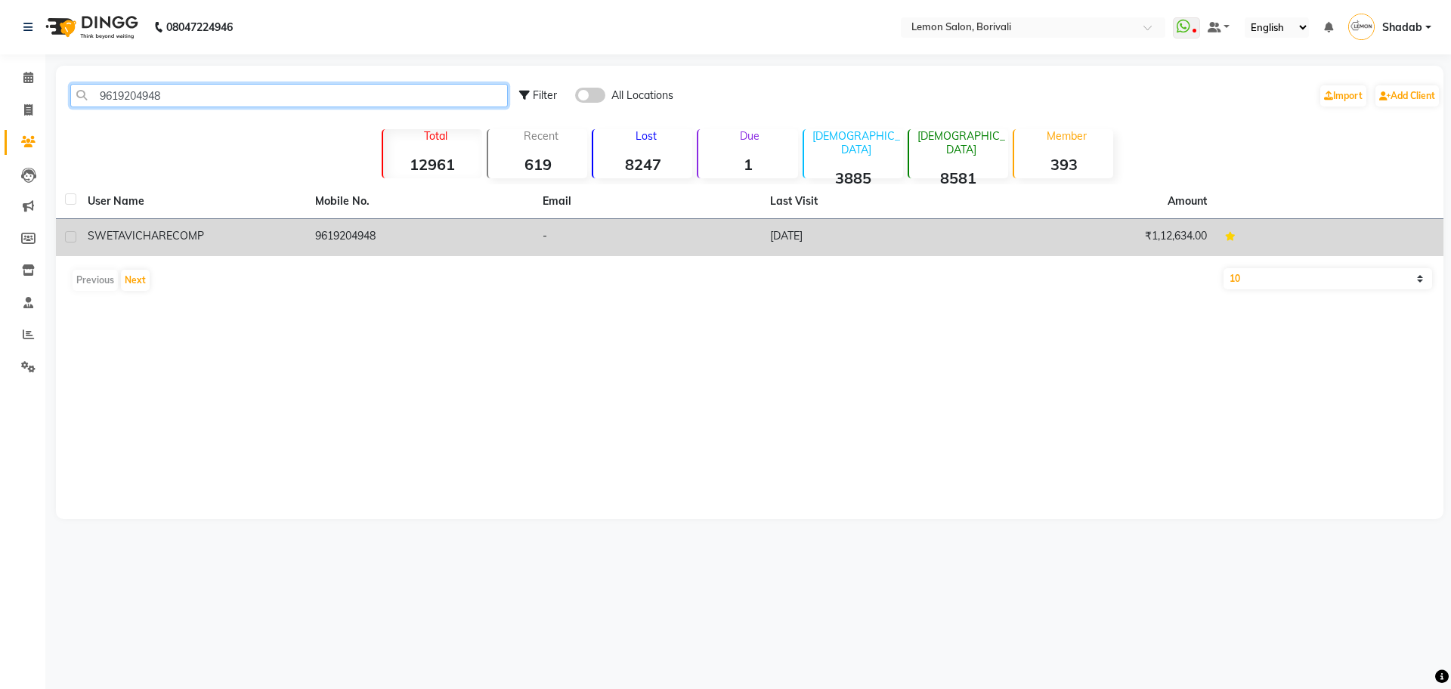
type input "9619204948"
click at [252, 240] on div "SWETA VICHARECOMP" at bounding box center [192, 236] width 209 height 16
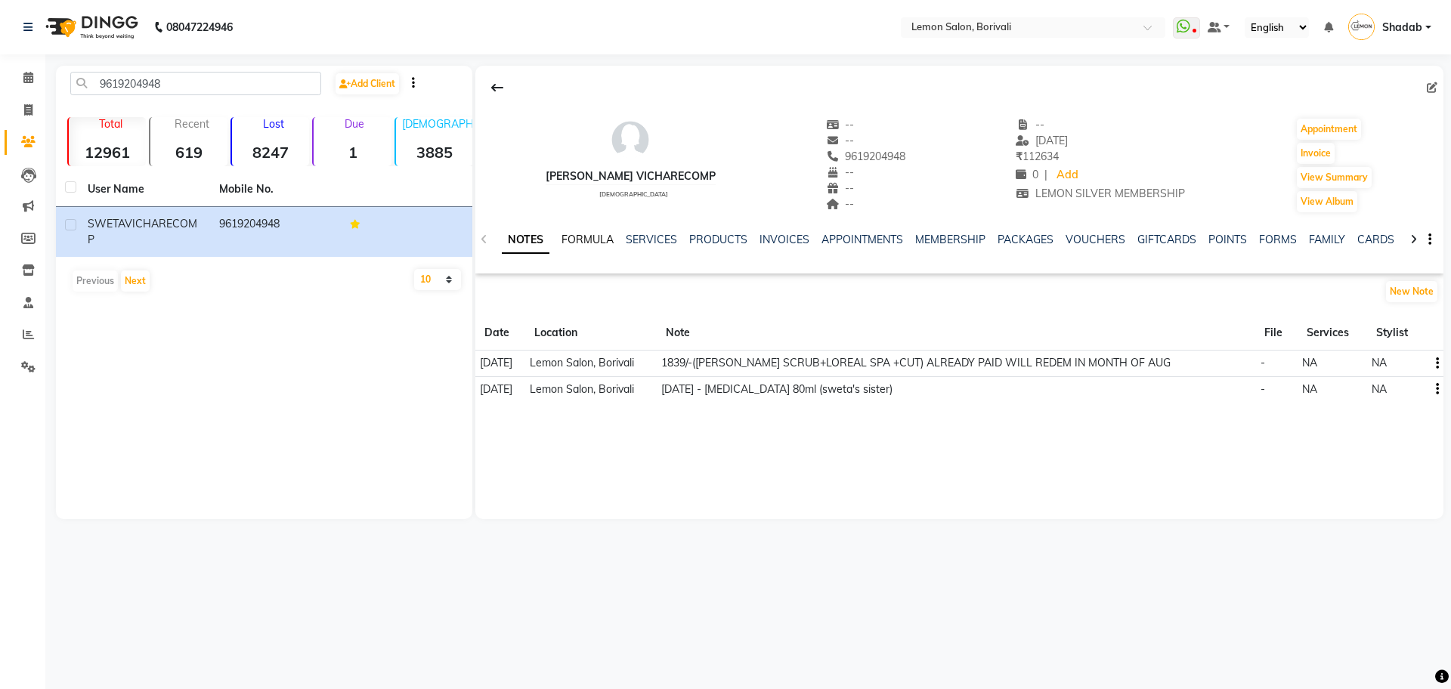
click at [605, 240] on link "FORMULA" at bounding box center [587, 240] width 52 height 14
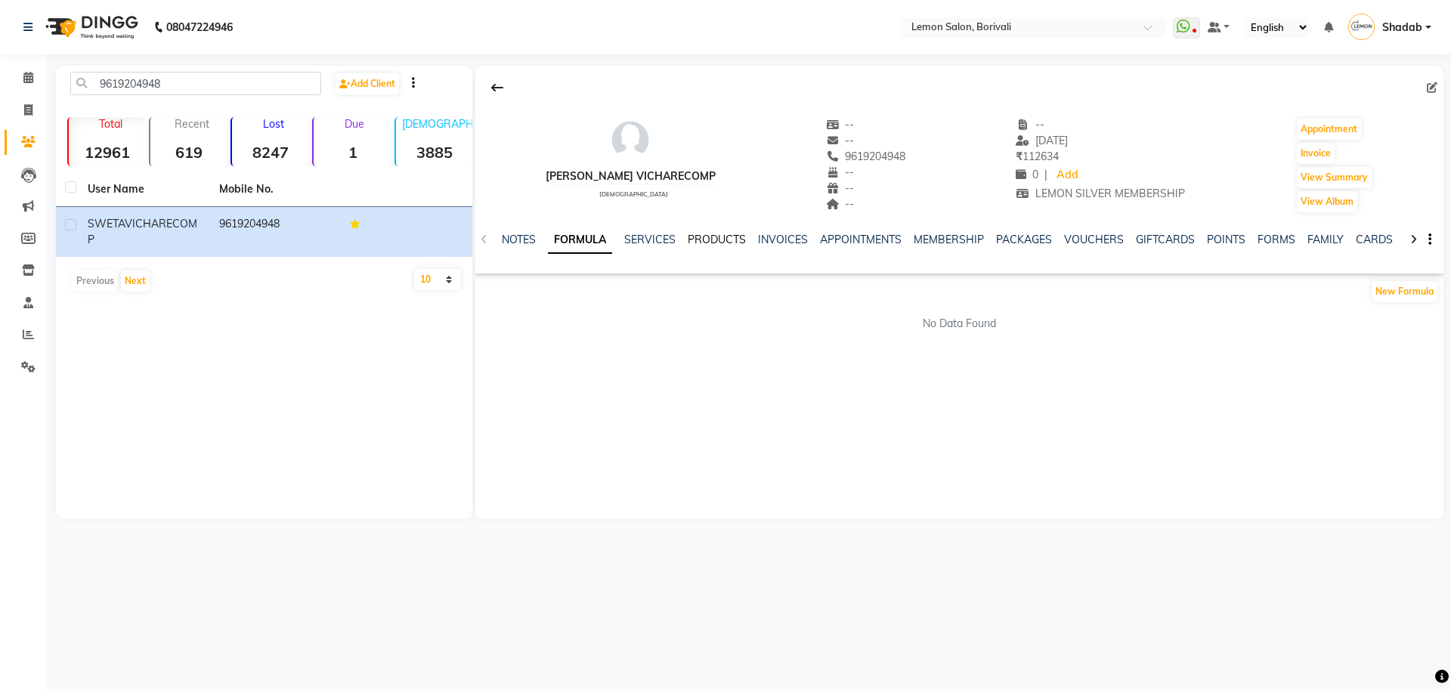
click at [695, 240] on link "PRODUCTS" at bounding box center [717, 240] width 58 height 14
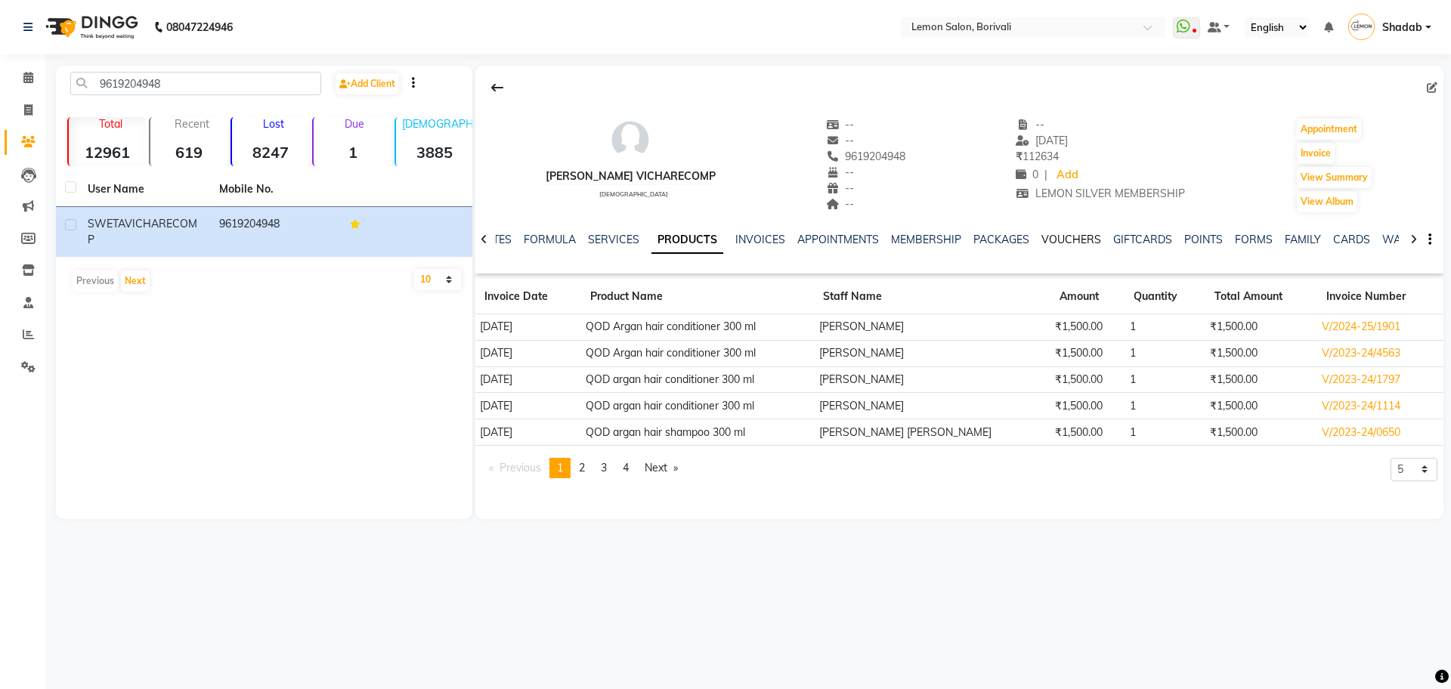
click at [1085, 239] on link "VOUCHERS" at bounding box center [1071, 240] width 60 height 14
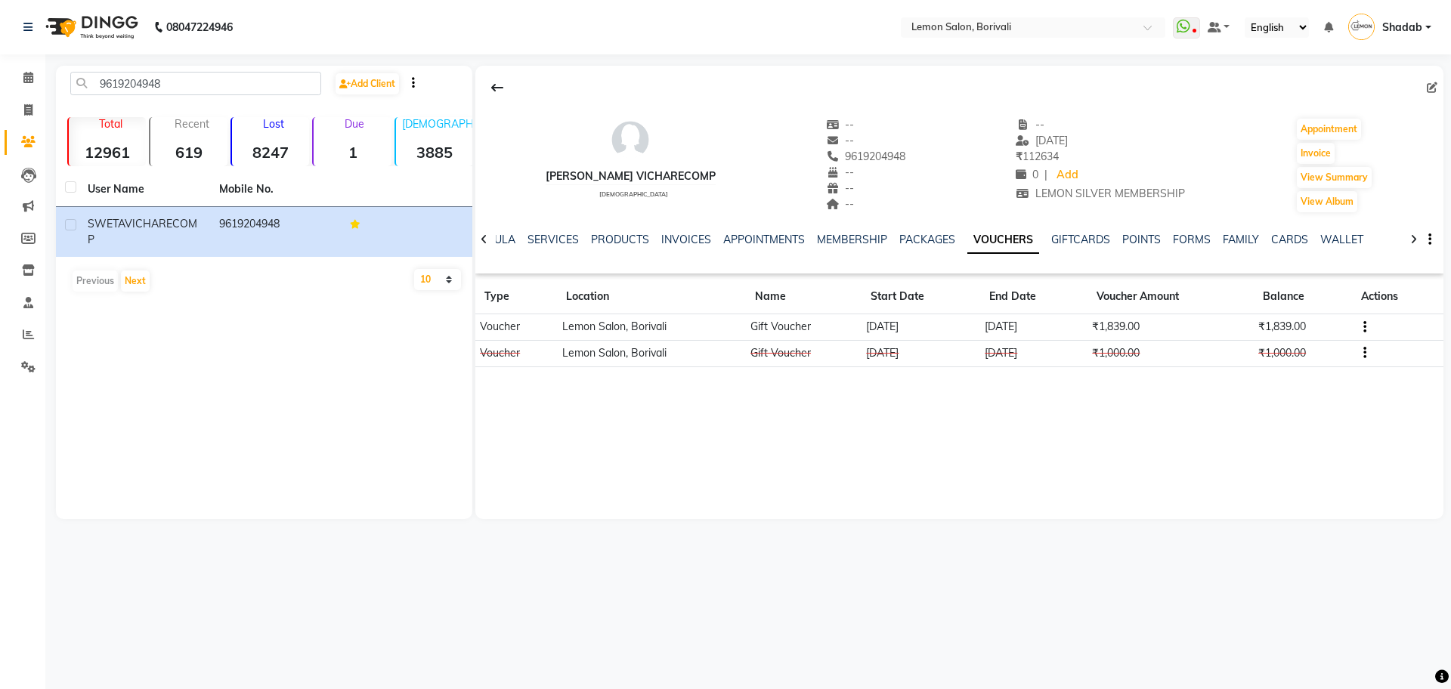
click at [145, 95] on div "9619204948 Add Client" at bounding box center [264, 90] width 410 height 36
click at [146, 79] on input "9619204948" at bounding box center [195, 83] width 251 height 23
click at [29, 113] on icon at bounding box center [28, 109] width 8 height 11
select select "service"
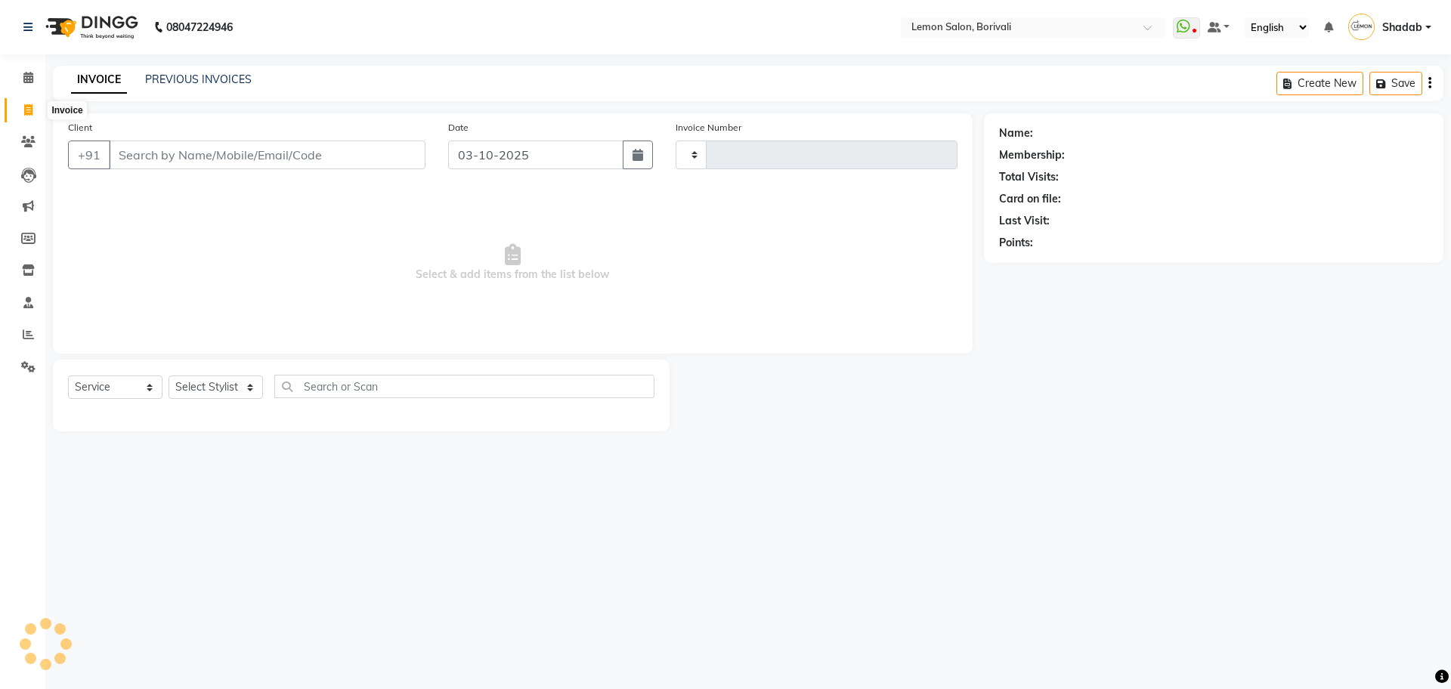
type input "2903"
select select "567"
type input "9619204948"
select select "1: Object"
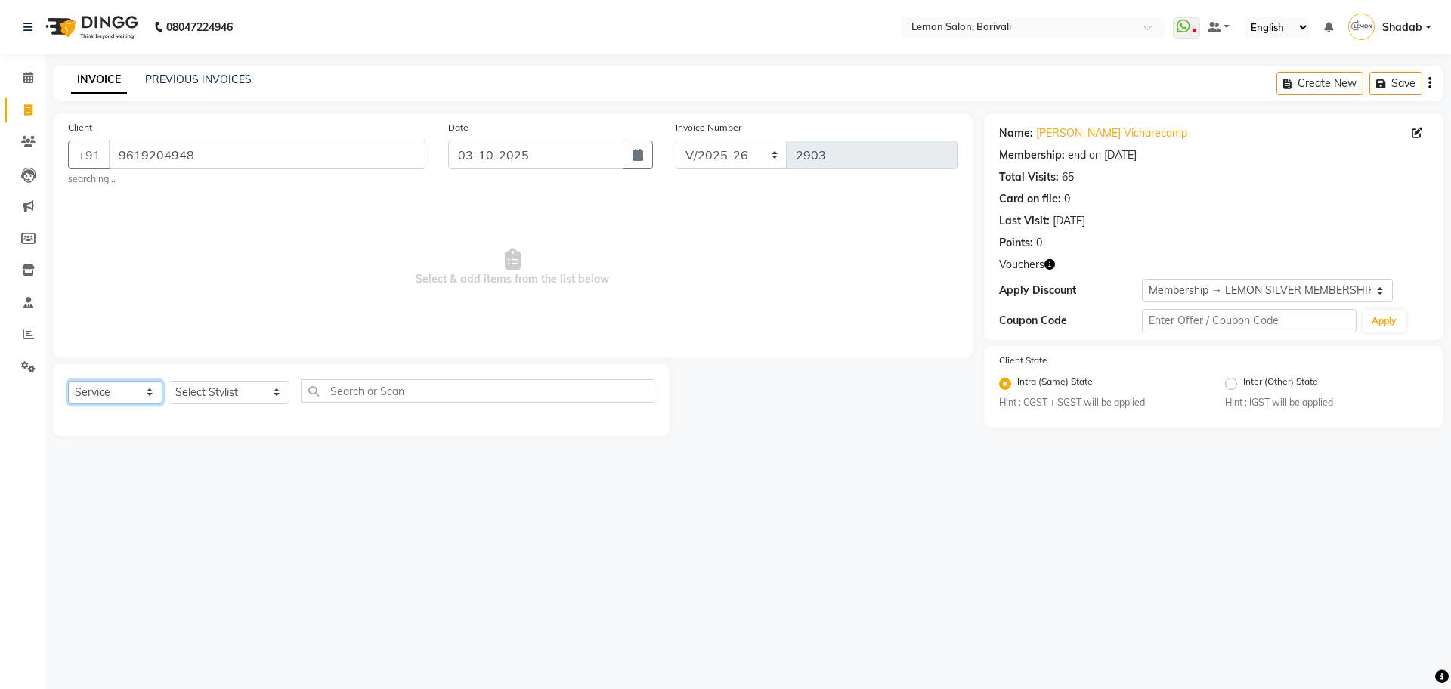
click at [104, 398] on select "Select Service Product Membership Package Voucher Prepaid Gift Card" at bounding box center [115, 392] width 94 height 23
click at [201, 394] on select "Select Stylist DC Faiz Khan Fardin Shaikh Harishchandra Paswn Huzaifa Jyoti Vya…" at bounding box center [229, 392] width 121 height 23
click at [1054, 267] on icon "button" at bounding box center [1049, 264] width 11 height 11
click at [209, 397] on select "Select Stylist DC Faiz Khan Fardin Shaikh Harishchandra Paswn Huzaifa Jyoti Vya…" at bounding box center [229, 392] width 121 height 23
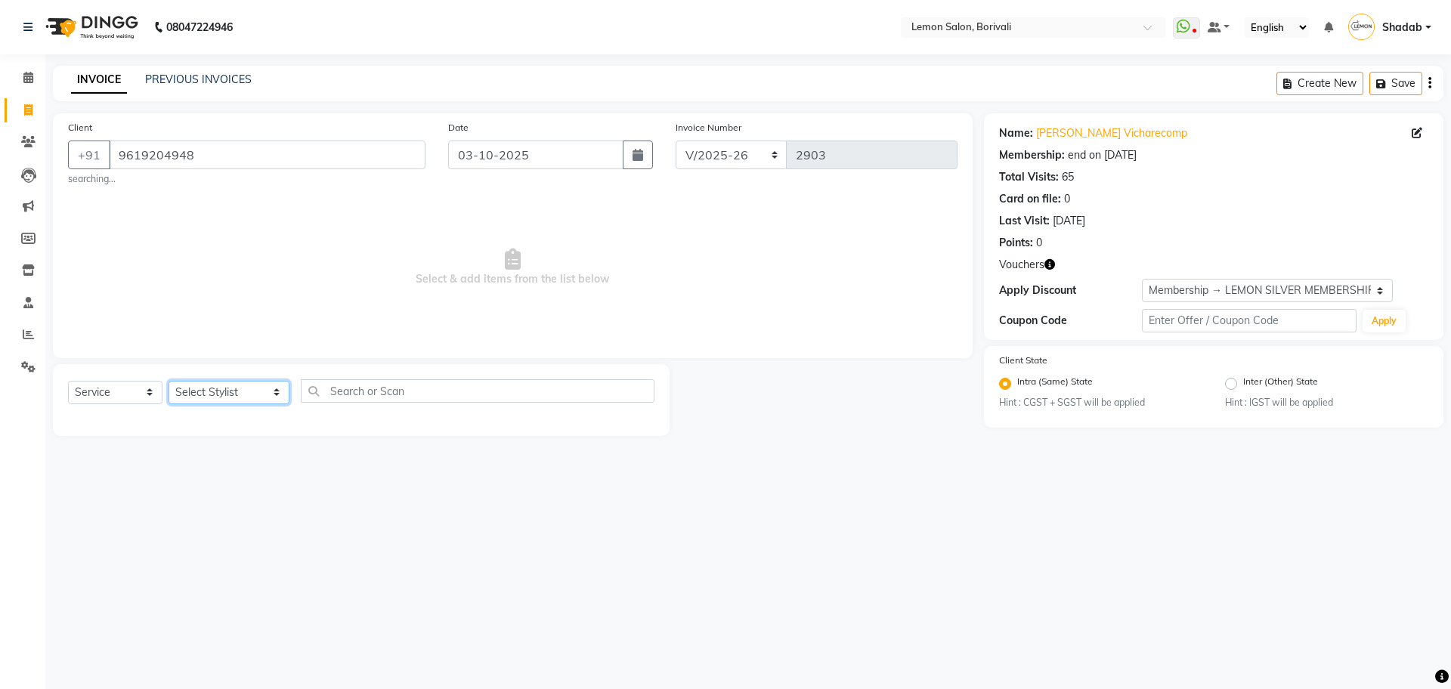
select select "16941"
click at [169, 381] on select "Select Stylist DC Faiz Khan Fardin Shaikh Harishchandra Paswn Huzaifa Jyoti Vya…" at bounding box center [229, 392] width 121 height 23
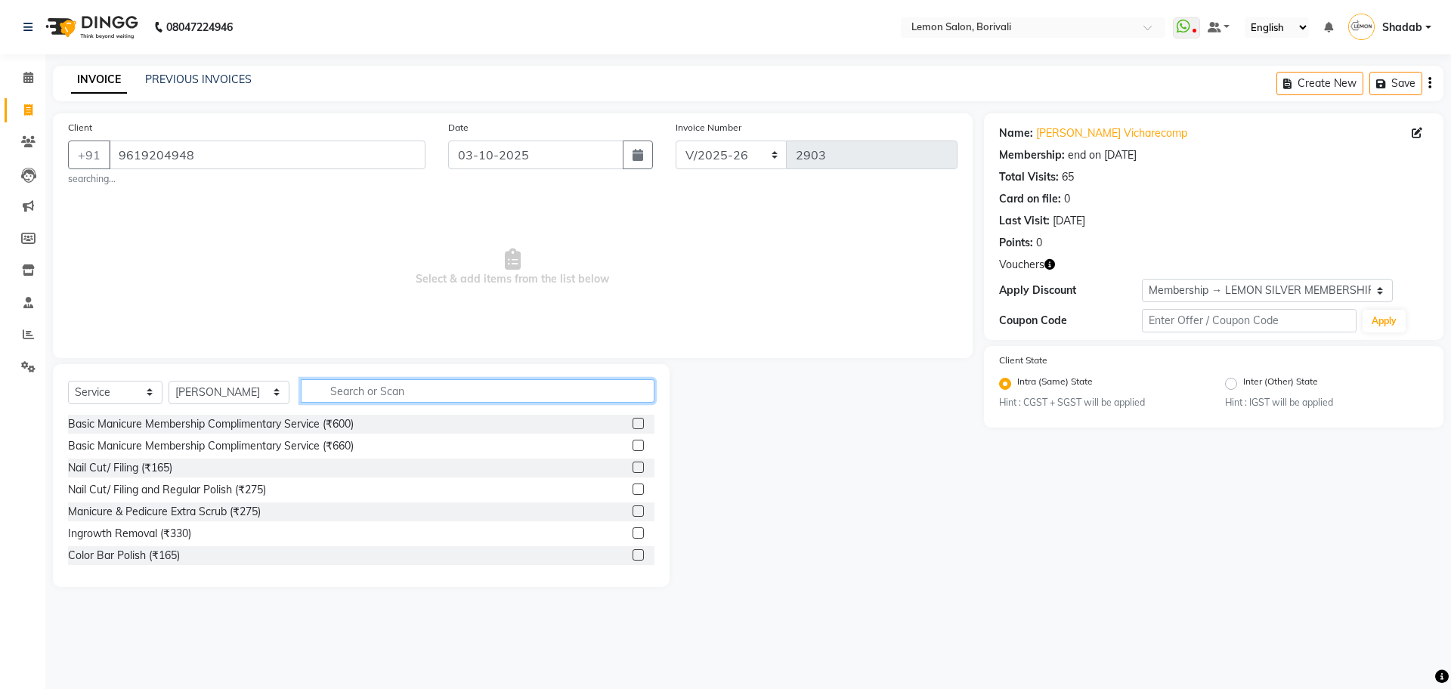
click at [351, 389] on input "text" at bounding box center [478, 390] width 354 height 23
type input "SCRUB"
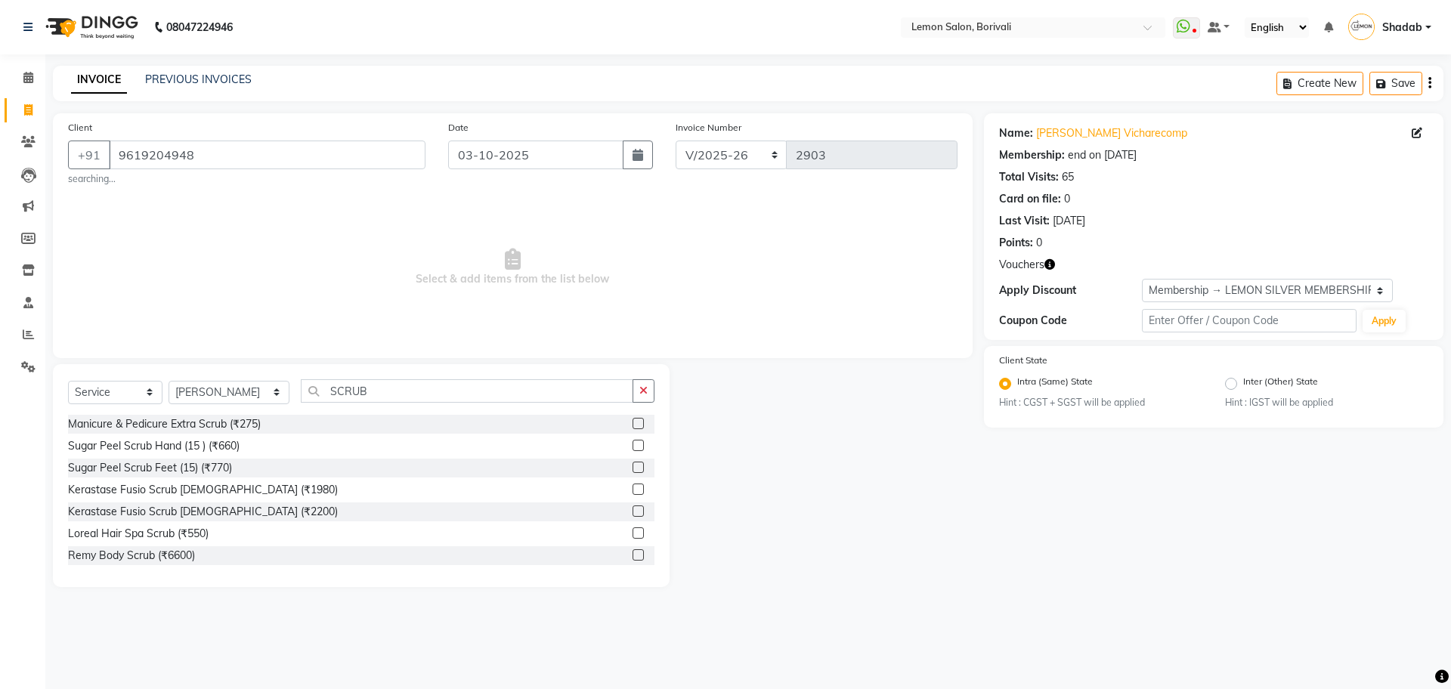
click at [633, 528] on label at bounding box center [638, 532] width 11 height 11
click at [633, 529] on input "checkbox" at bounding box center [638, 534] width 10 height 10
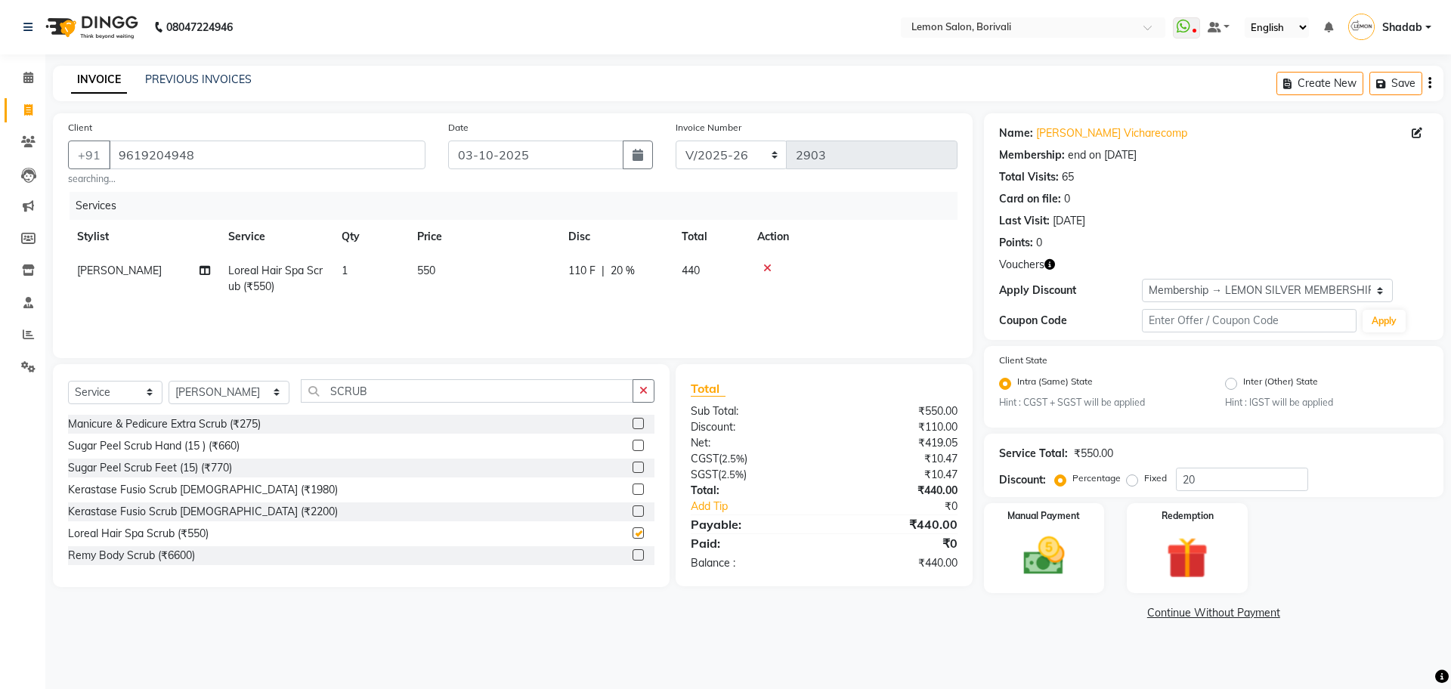
checkbox input "false"
click at [323, 383] on input "SCRUB" at bounding box center [467, 390] width 333 height 23
type input "SPA LO"
click at [633, 426] on label at bounding box center [638, 423] width 11 height 11
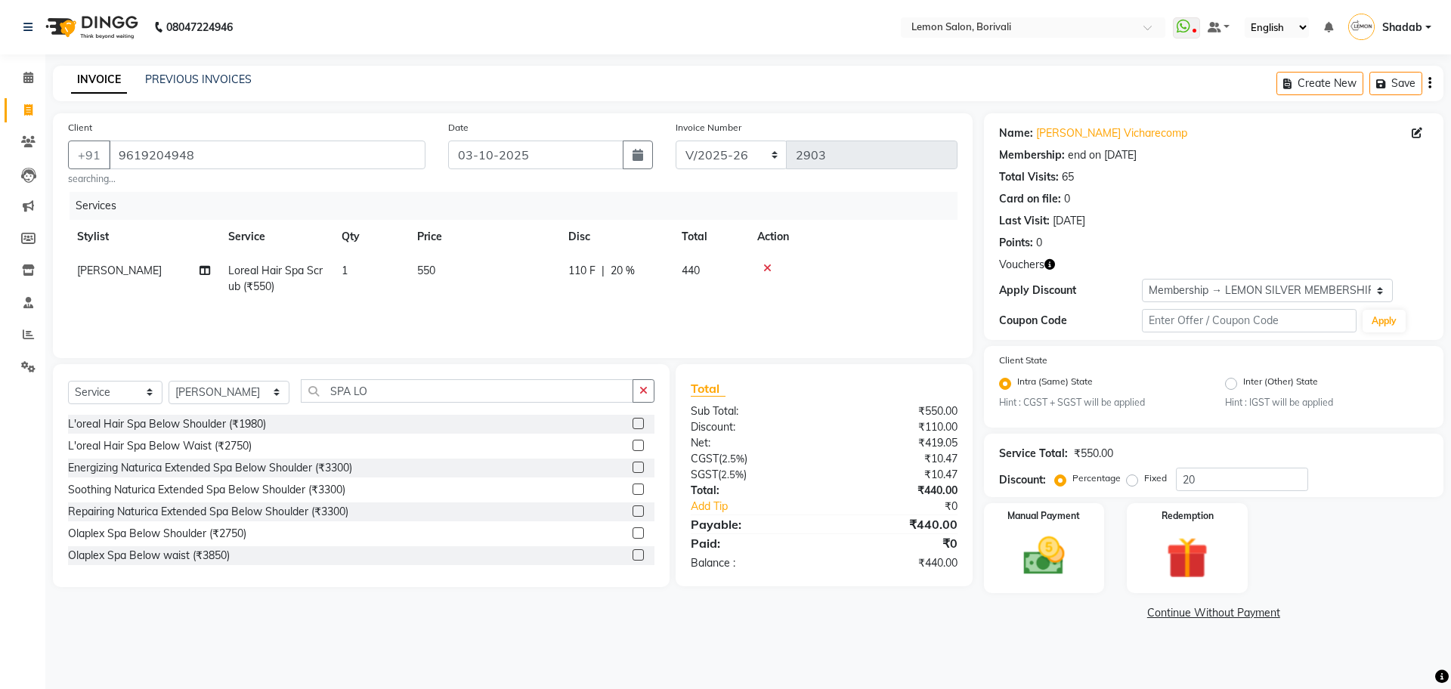
click at [633, 426] on input "checkbox" at bounding box center [638, 424] width 10 height 10
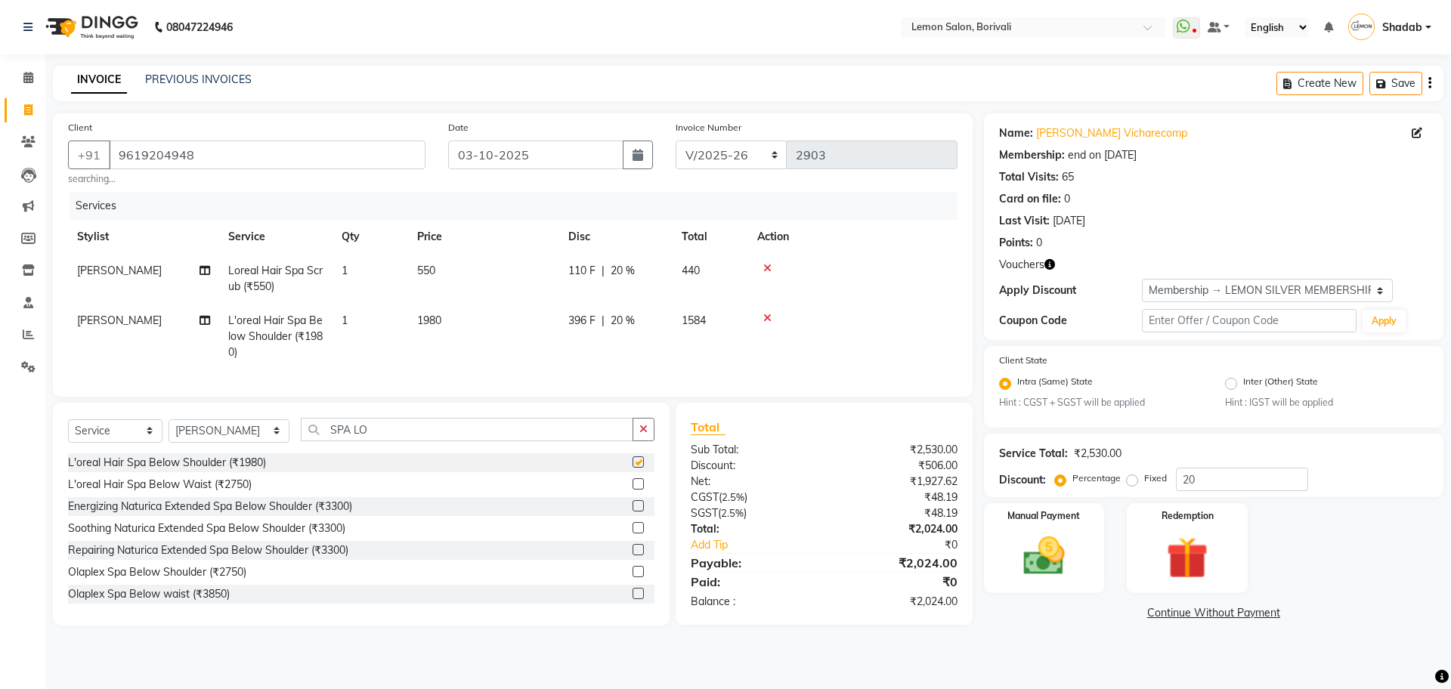
checkbox input "false"
drag, startPoint x: 370, startPoint y: 446, endPoint x: 270, endPoint y: 447, distance: 99.8
click at [270, 447] on div "Select Service Product Membership Package Voucher Prepaid Gift Card Select Styl…" at bounding box center [361, 436] width 586 height 36
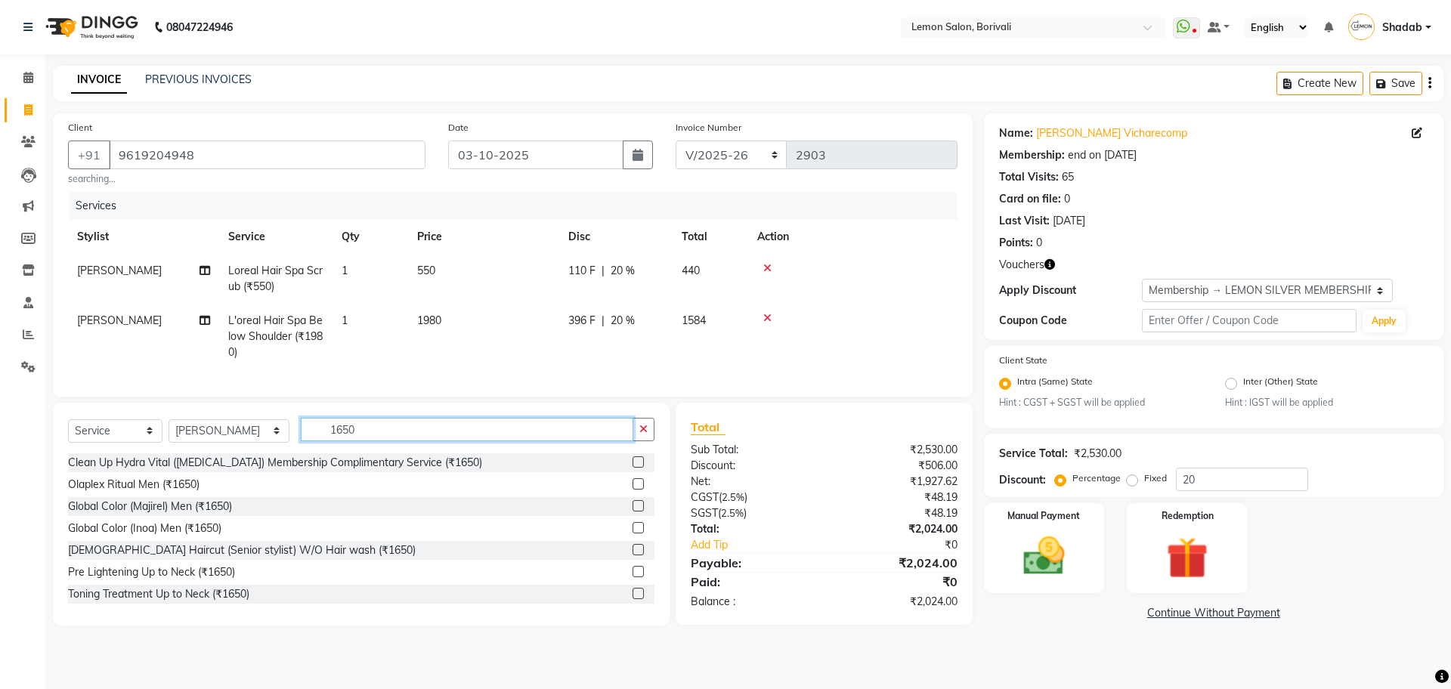
type input "1650"
click at [633, 555] on label at bounding box center [638, 549] width 11 height 11
click at [633, 555] on input "checkbox" at bounding box center [638, 551] width 10 height 10
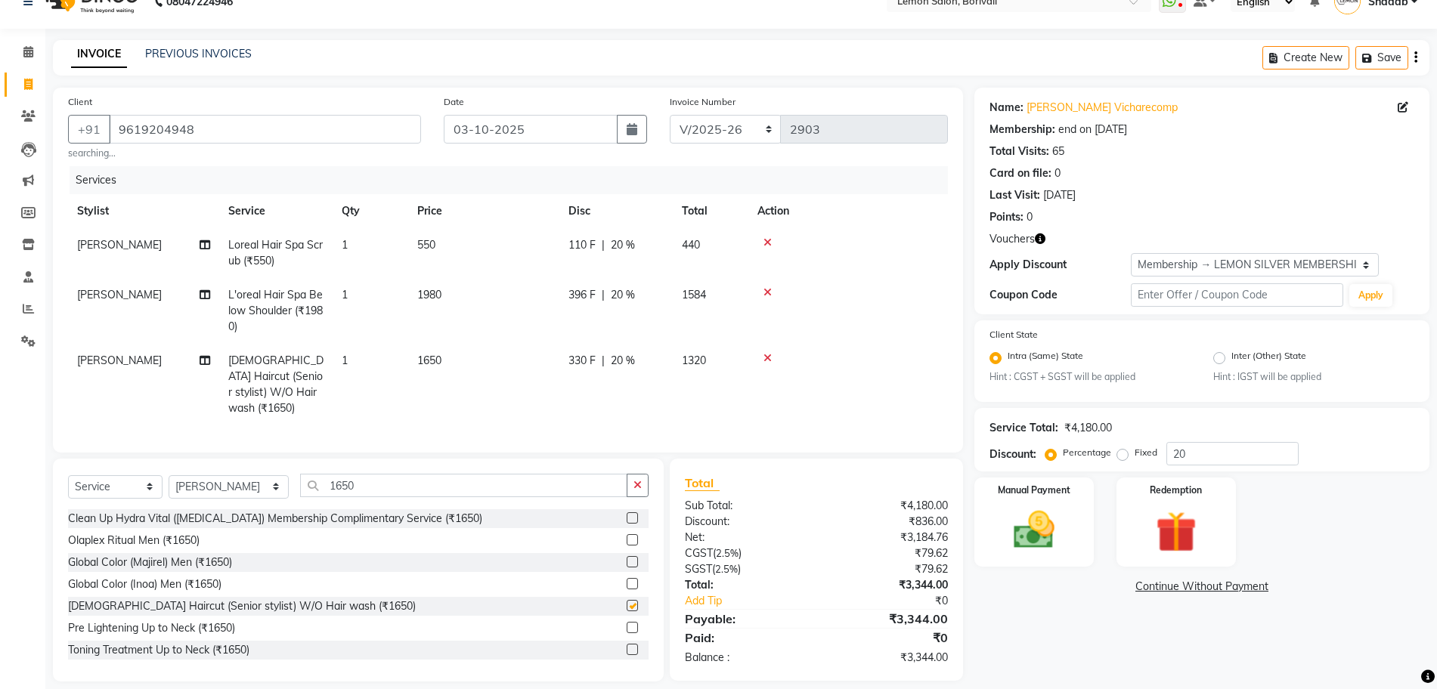
checkbox input "false"
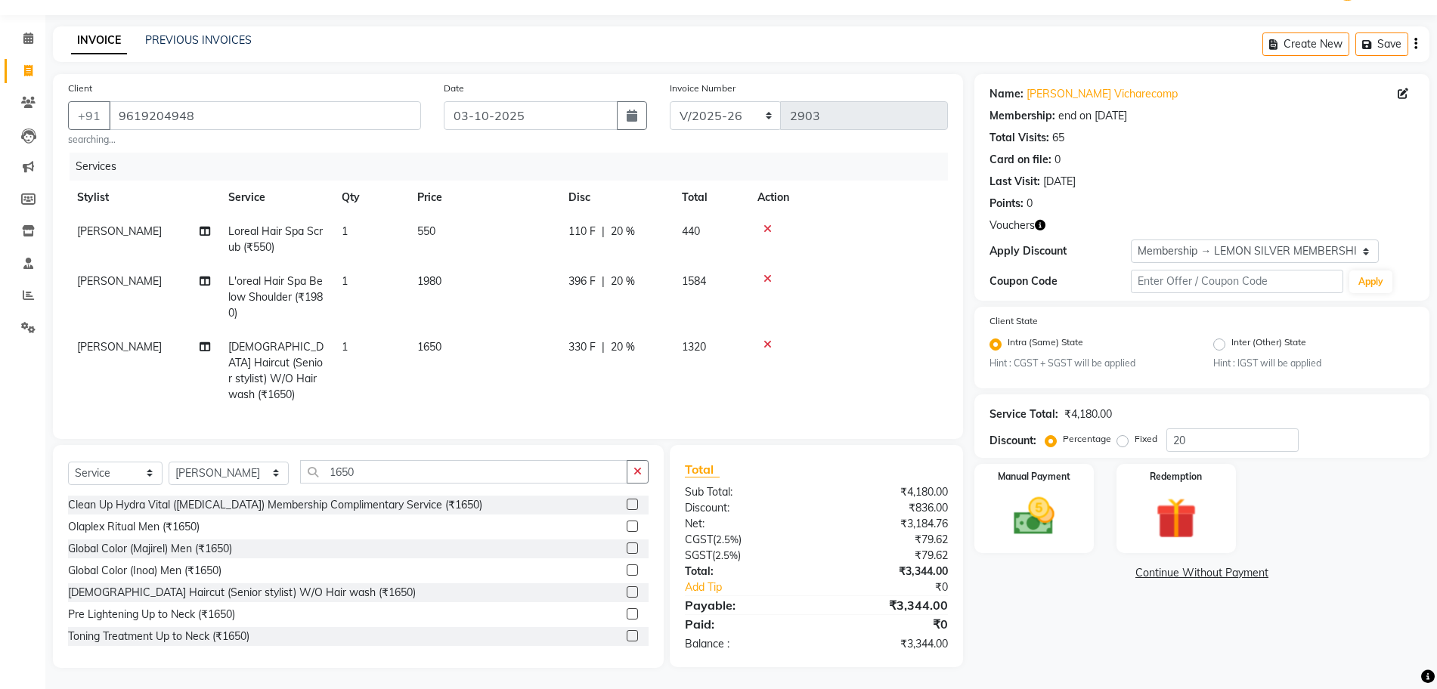
click at [1044, 226] on icon "button" at bounding box center [1040, 225] width 11 height 11
drag, startPoint x: 1205, startPoint y: 442, endPoint x: 1116, endPoint y: 444, distance: 89.2
click at [1126, 441] on div "Percentage Fixed 20" at bounding box center [1173, 439] width 250 height 23
click at [1177, 435] on input "50" at bounding box center [1232, 439] width 132 height 23
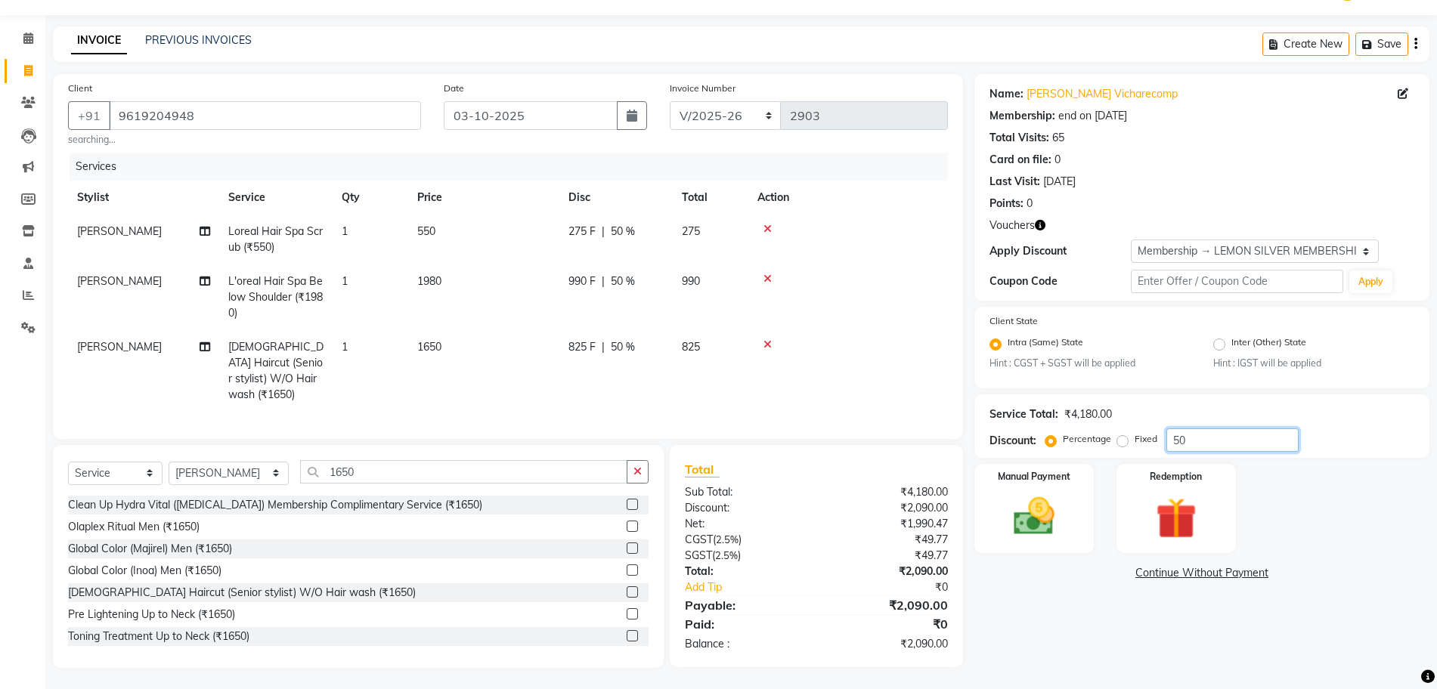
click at [1177, 435] on input "50" at bounding box center [1232, 439] width 132 height 23
type input "25"
click at [1039, 226] on icon "button" at bounding box center [1040, 225] width 11 height 11
drag, startPoint x: 1121, startPoint y: 441, endPoint x: 1161, endPoint y: 445, distance: 39.5
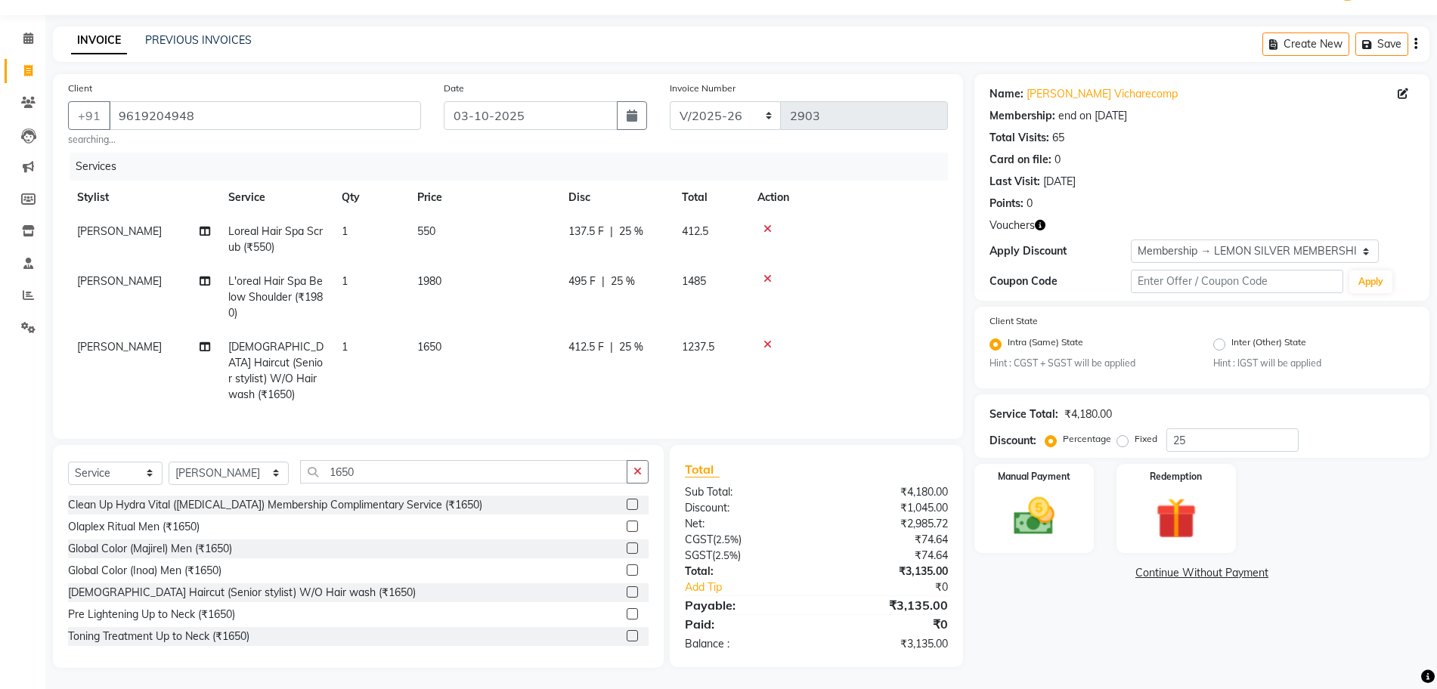
click at [1134, 441] on label "Fixed" at bounding box center [1145, 439] width 23 height 14
click at [1121, 441] on input "Fixed" at bounding box center [1125, 439] width 11 height 11
radio input "true"
drag, startPoint x: 1163, startPoint y: 435, endPoint x: 1134, endPoint y: 430, distance: 29.2
click at [1152, 433] on div "Percentage Fixed 25" at bounding box center [1173, 439] width 250 height 23
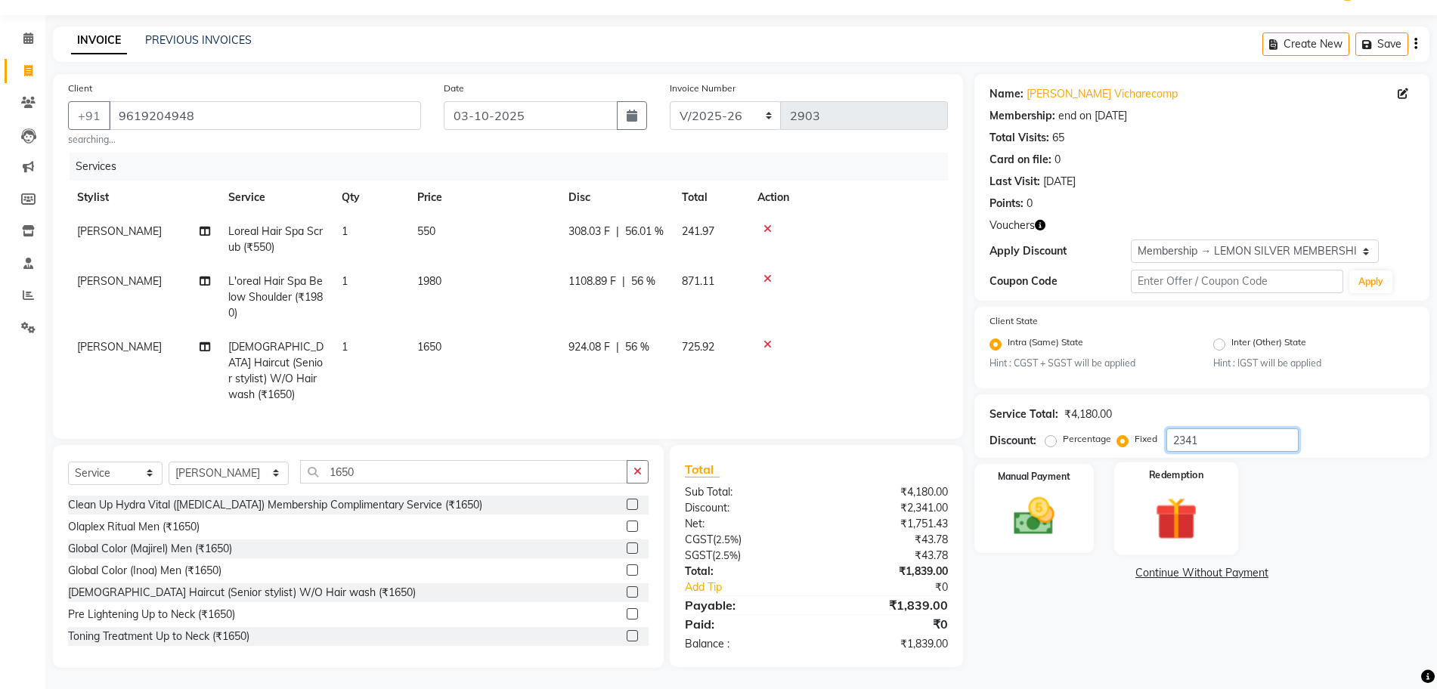
type input "2341"
click at [1195, 519] on img at bounding box center [1176, 519] width 70 height 53
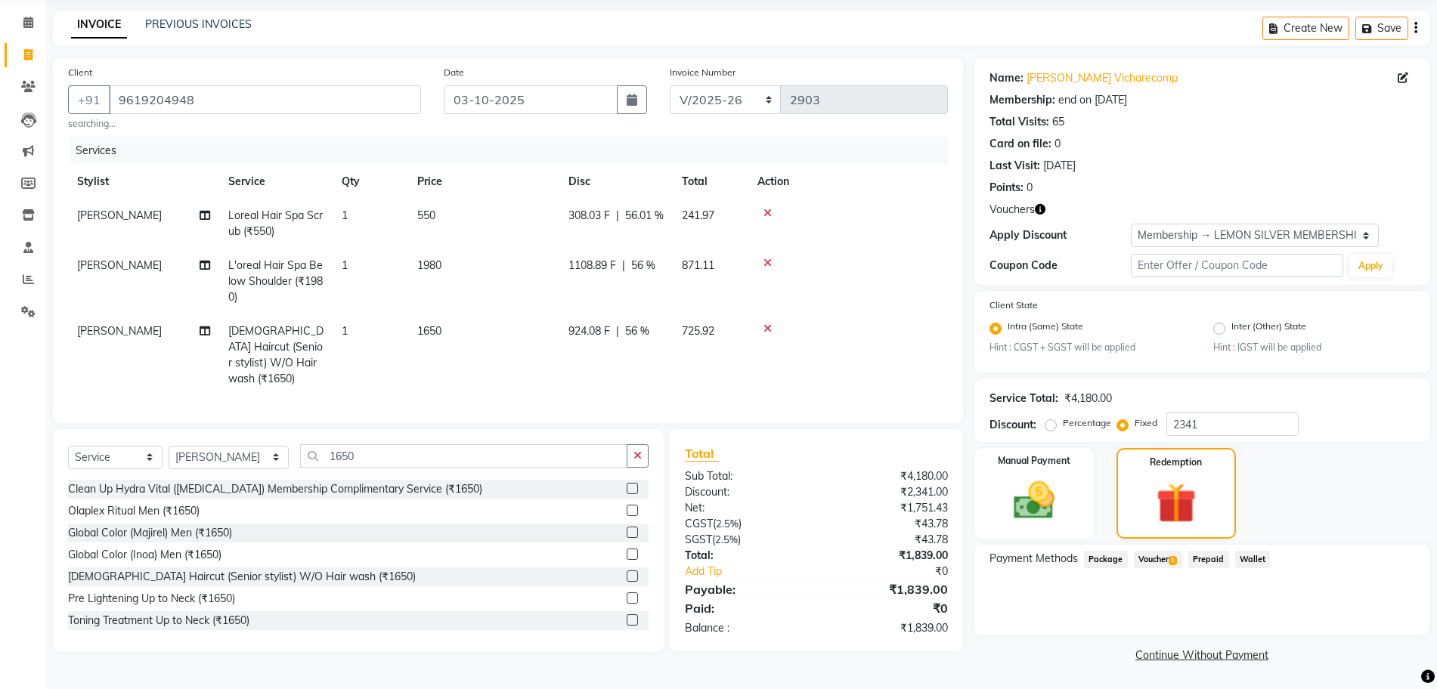
click at [1159, 558] on span "Voucher 1" at bounding box center [1158, 559] width 48 height 17
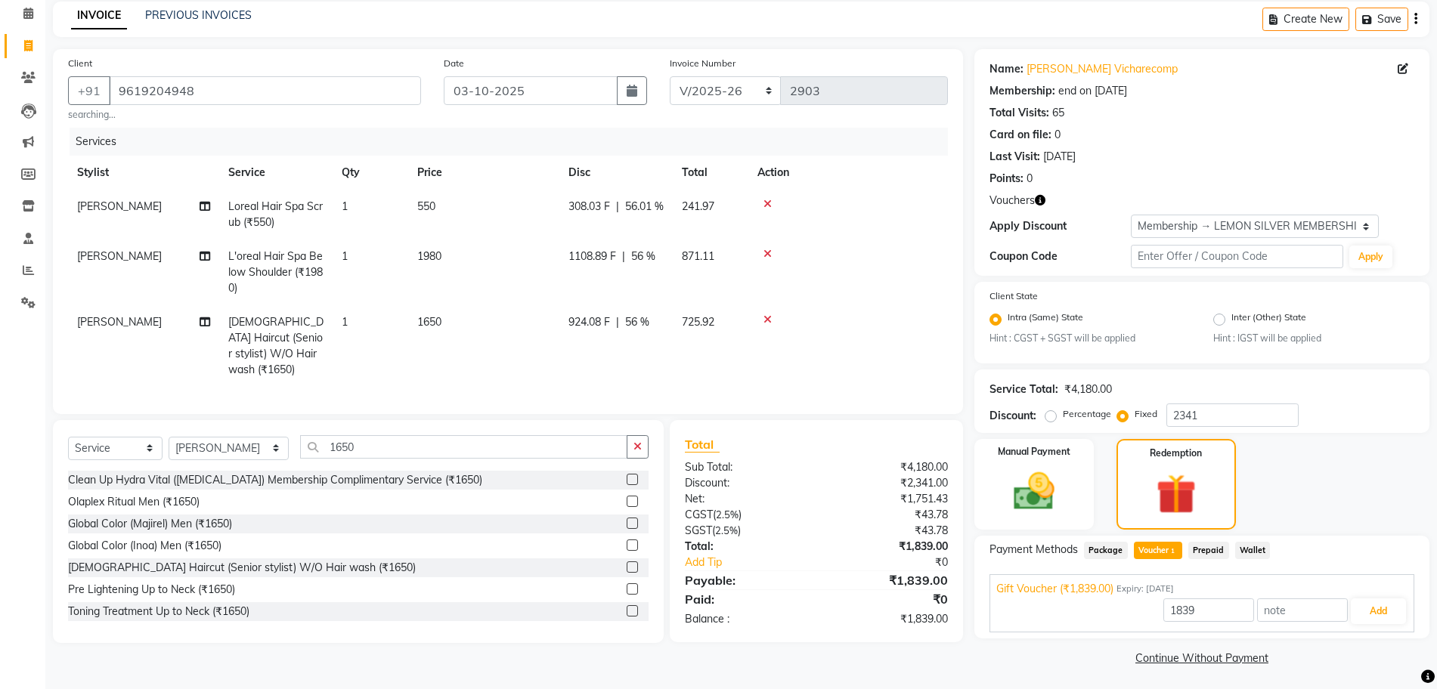
scroll to position [67, 0]
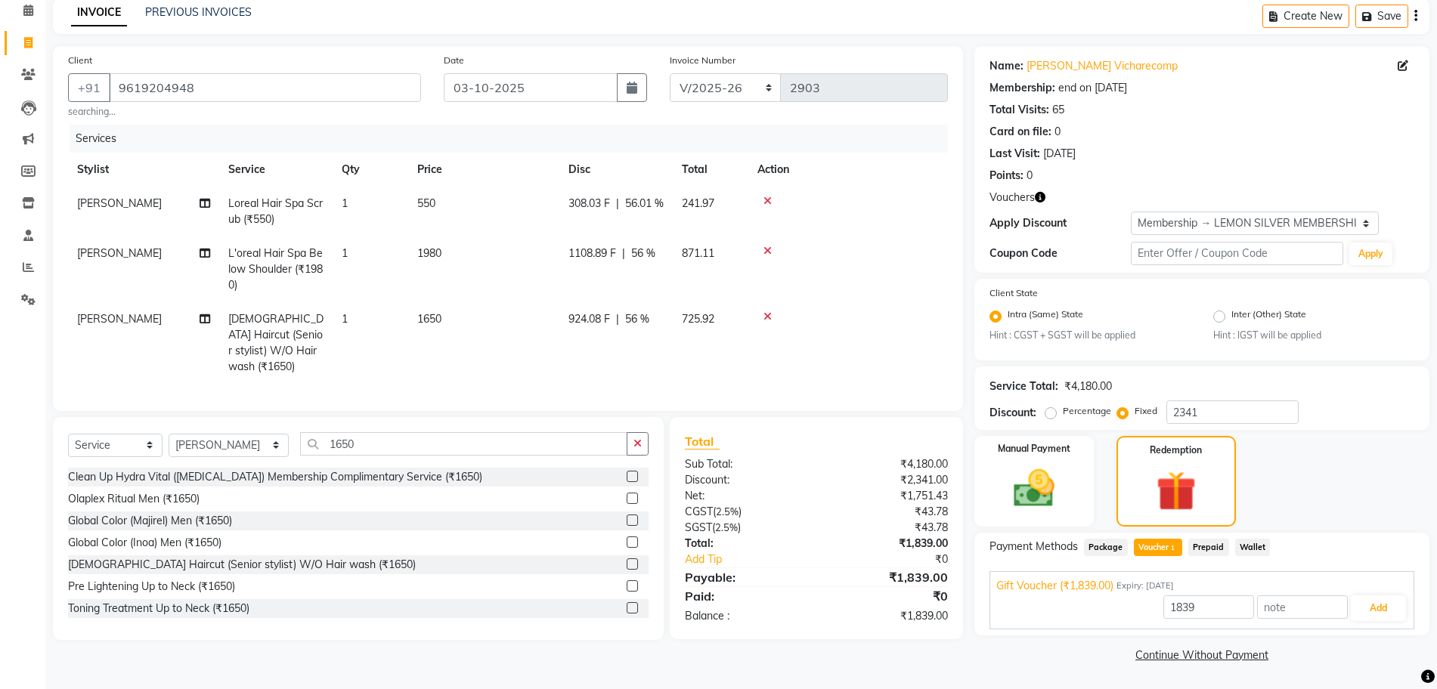
click at [1387, 594] on div "1839 Add" at bounding box center [1201, 608] width 411 height 29
click at [1383, 610] on button "Add" at bounding box center [1377, 608] width 55 height 26
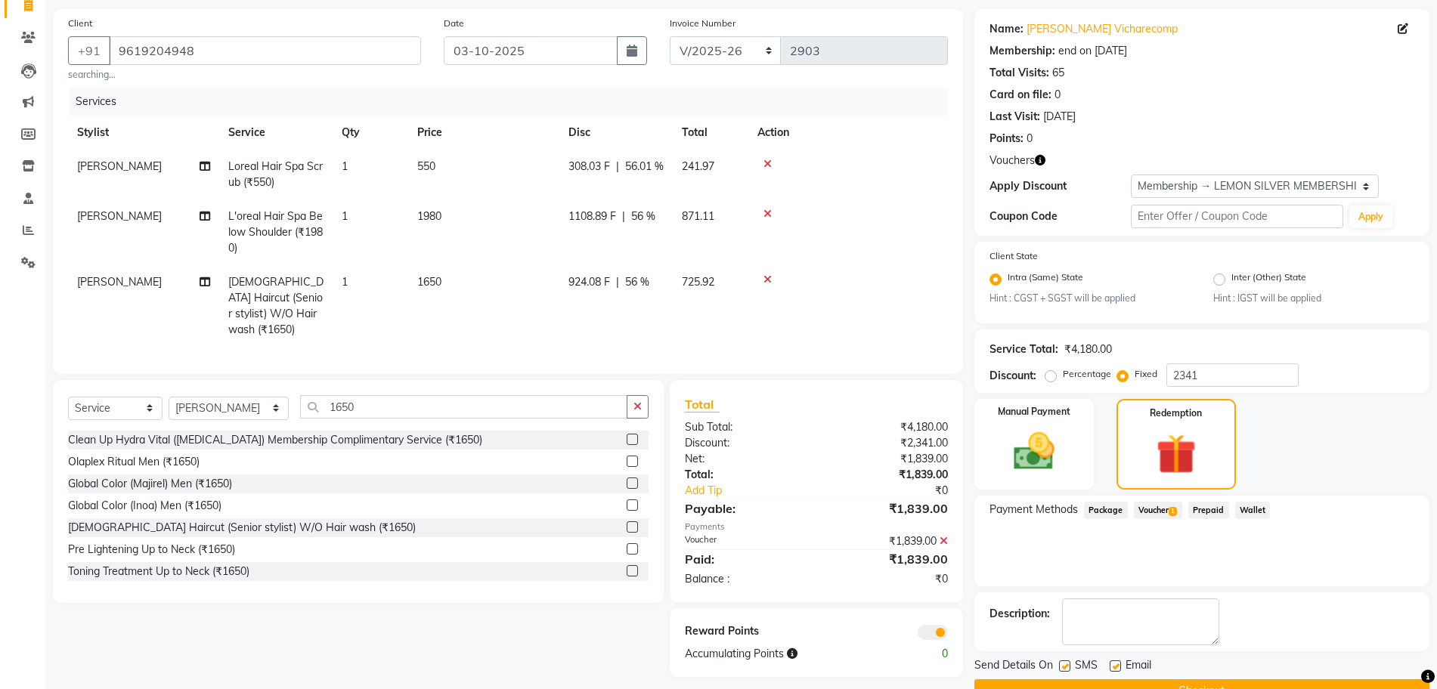
scroll to position [141, 0]
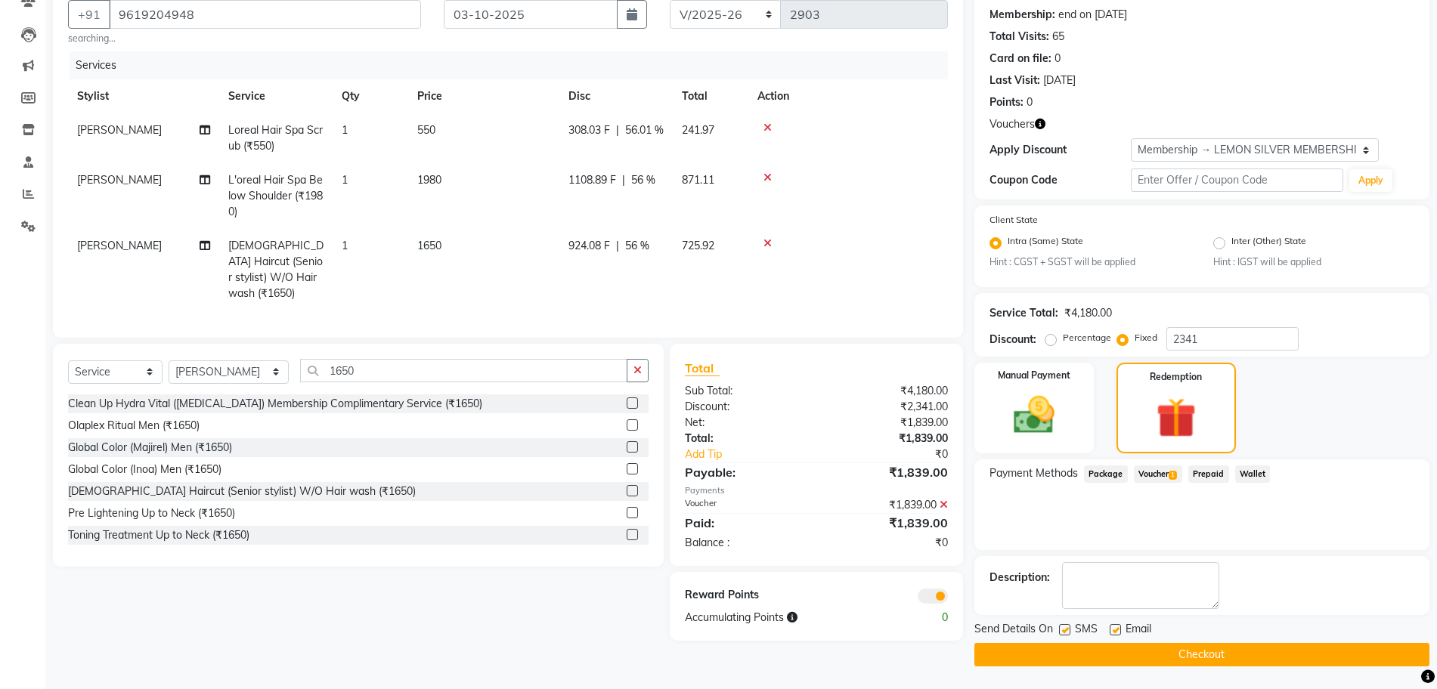
click at [1146, 656] on button "Checkout" at bounding box center [1201, 654] width 455 height 23
